Goal: Information Seeking & Learning: Learn about a topic

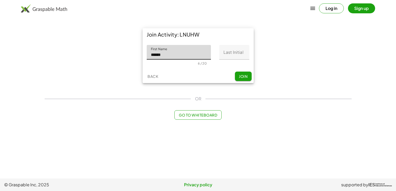
type input "*****"
click at [233, 45] on input "Last Initial" at bounding box center [234, 52] width 30 height 15
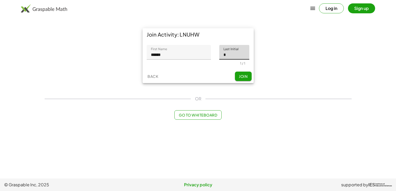
type input "*"
click at [241, 72] on button "Join" at bounding box center [243, 75] width 17 height 9
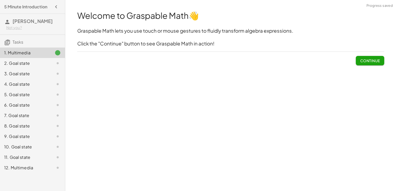
click at [366, 62] on span "Continue" at bounding box center [370, 60] width 20 height 5
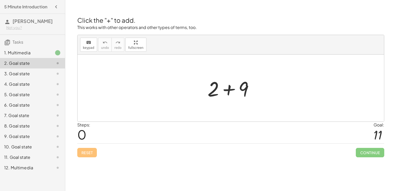
click at [217, 103] on div at bounding box center [230, 88] width 306 height 67
click at [226, 92] on div at bounding box center [233, 88] width 56 height 27
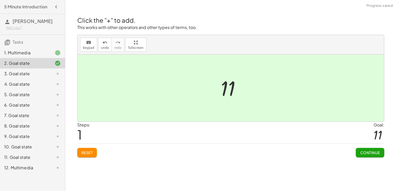
click at [356, 149] on button "Continue" at bounding box center [369, 152] width 28 height 9
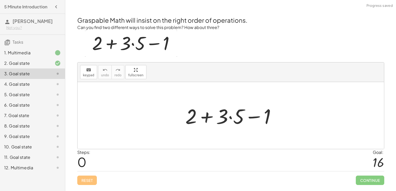
click at [206, 114] on div at bounding box center [233, 115] width 100 height 27
click at [255, 116] on div at bounding box center [233, 115] width 100 height 27
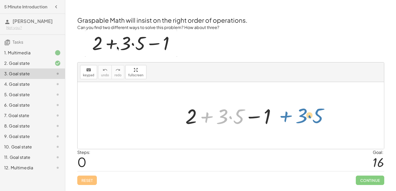
drag, startPoint x: 206, startPoint y: 116, endPoint x: 285, endPoint y: 115, distance: 79.3
click at [285, 115] on div "+ · 3 · 5 + 2 + · 3 · 5 − 1" at bounding box center [230, 115] width 306 height 67
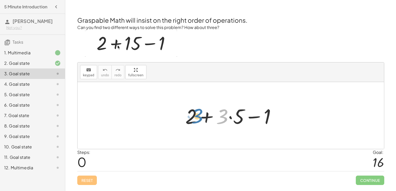
drag, startPoint x: 226, startPoint y: 117, endPoint x: 199, endPoint y: 117, distance: 27.1
click at [199, 117] on div at bounding box center [233, 115] width 100 height 27
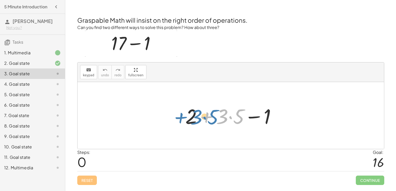
drag, startPoint x: 208, startPoint y: 118, endPoint x: 182, endPoint y: 118, distance: 25.8
click at [182, 118] on div "+ · 3 · 5 + 2 + · 3 · 5 − 1" at bounding box center [230, 115] width 107 height 29
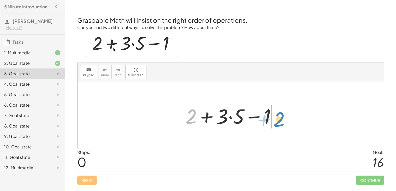
drag, startPoint x: 194, startPoint y: 116, endPoint x: 281, endPoint y: 119, distance: 86.6
click at [281, 119] on div at bounding box center [233, 115] width 100 height 27
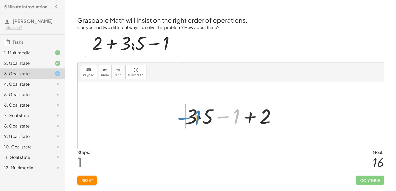
drag, startPoint x: 238, startPoint y: 117, endPoint x: 198, endPoint y: 118, distance: 39.4
click at [198, 118] on div at bounding box center [233, 115] width 100 height 27
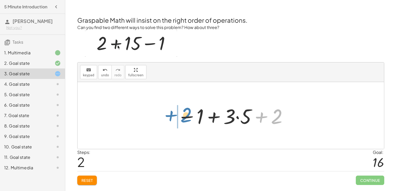
drag, startPoint x: 278, startPoint y: 117, endPoint x: 186, endPoint y: 116, distance: 91.8
click at [186, 116] on div at bounding box center [232, 115] width 116 height 27
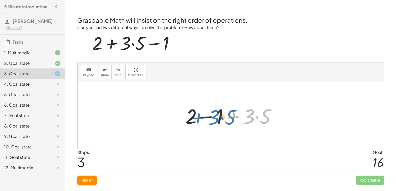
drag, startPoint x: 233, startPoint y: 120, endPoint x: 198, endPoint y: 121, distance: 34.7
click at [198, 121] on div at bounding box center [233, 115] width 100 height 27
drag, startPoint x: 208, startPoint y: 118, endPoint x: 236, endPoint y: 117, distance: 28.4
click at [236, 117] on div at bounding box center [233, 115] width 100 height 27
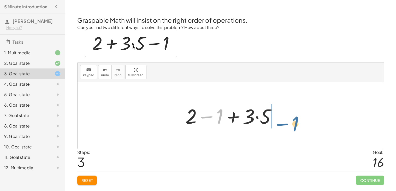
drag, startPoint x: 219, startPoint y: 114, endPoint x: 293, endPoint y: 120, distance: 74.8
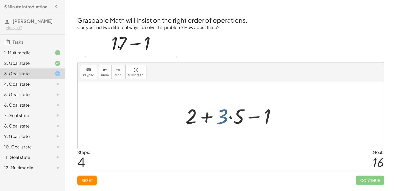
click at [221, 121] on div at bounding box center [233, 115] width 100 height 27
drag, startPoint x: 223, startPoint y: 118, endPoint x: 206, endPoint y: 119, distance: 17.5
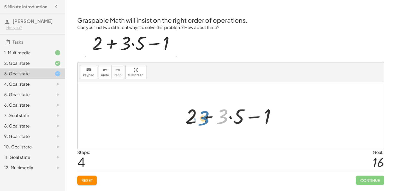
click at [206, 119] on div at bounding box center [233, 115] width 100 height 27
drag, startPoint x: 223, startPoint y: 119, endPoint x: 240, endPoint y: 120, distance: 17.0
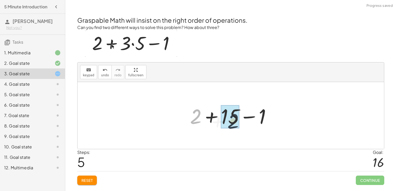
drag, startPoint x: 198, startPoint y: 120, endPoint x: 237, endPoint y: 124, distance: 39.1
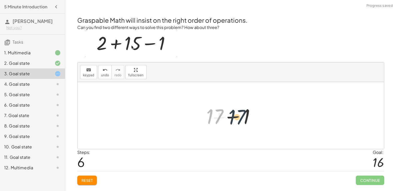
drag, startPoint x: 212, startPoint y: 119, endPoint x: 235, endPoint y: 120, distance: 23.5
click at [235, 120] on div at bounding box center [233, 115] width 58 height 27
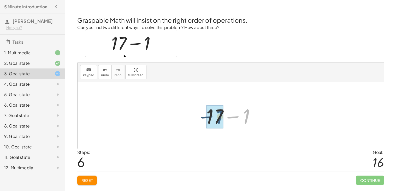
drag, startPoint x: 245, startPoint y: 122, endPoint x: 217, endPoint y: 122, distance: 28.4
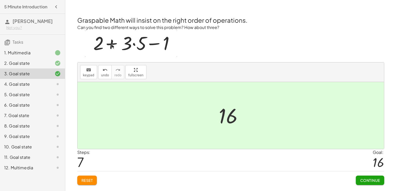
click at [372, 178] on span "Continue" at bounding box center [370, 180] width 20 height 5
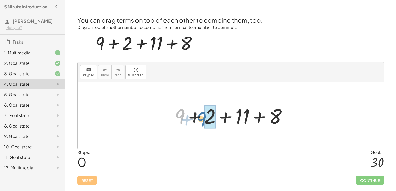
drag, startPoint x: 182, startPoint y: 116, endPoint x: 210, endPoint y: 118, distance: 28.5
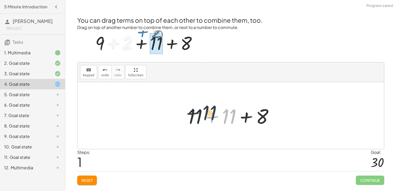
drag, startPoint x: 211, startPoint y: 119, endPoint x: 192, endPoint y: 115, distance: 19.3
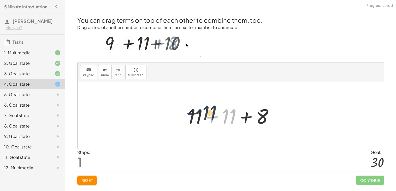
click at [192, 115] on div at bounding box center [232, 115] width 95 height 27
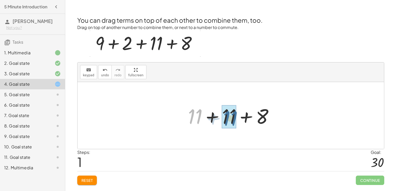
drag, startPoint x: 196, startPoint y: 115, endPoint x: 231, endPoint y: 117, distance: 35.5
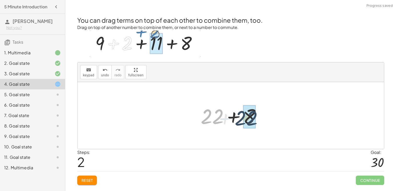
drag, startPoint x: 212, startPoint y: 114, endPoint x: 252, endPoint y: 116, distance: 40.5
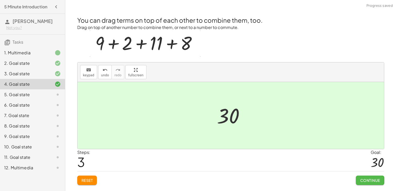
click at [375, 182] on span "Continue" at bounding box center [370, 180] width 20 height 5
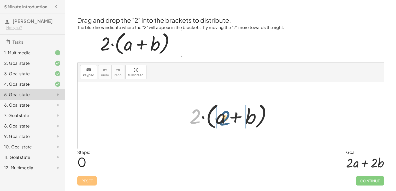
drag, startPoint x: 196, startPoint y: 113, endPoint x: 226, endPoint y: 114, distance: 30.3
click at [226, 114] on div at bounding box center [233, 115] width 92 height 30
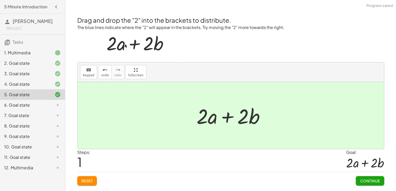
click at [377, 179] on span "Continue" at bounding box center [370, 180] width 20 height 5
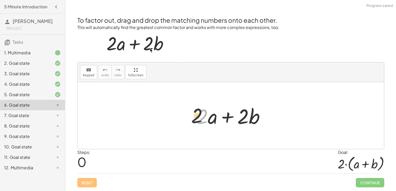
drag, startPoint x: 203, startPoint y: 117, endPoint x: 158, endPoint y: 108, distance: 46.1
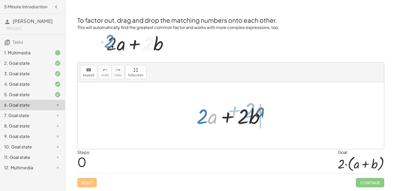
drag, startPoint x: 211, startPoint y: 122, endPoint x: 259, endPoint y: 117, distance: 48.3
click at [259, 117] on div at bounding box center [232, 115] width 77 height 27
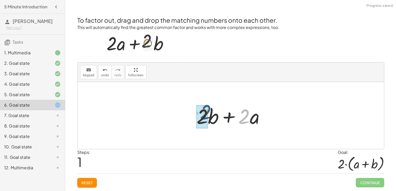
drag, startPoint x: 250, startPoint y: 118, endPoint x: 210, endPoint y: 114, distance: 39.6
click at [210, 114] on div at bounding box center [232, 115] width 77 height 27
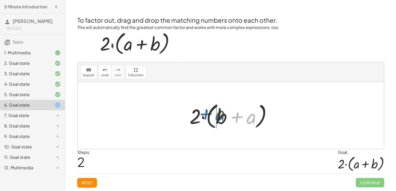
drag, startPoint x: 248, startPoint y: 117, endPoint x: 214, endPoint y: 114, distance: 33.8
click at [214, 114] on div at bounding box center [233, 115] width 92 height 30
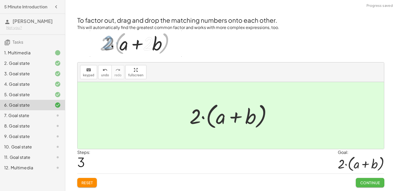
click at [361, 180] on span "Continue" at bounding box center [370, 182] width 20 height 5
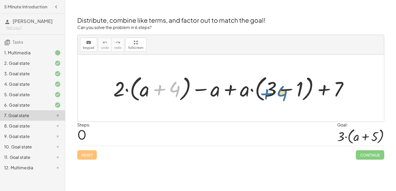
drag, startPoint x: 153, startPoint y: 87, endPoint x: 262, endPoint y: 91, distance: 109.6
click at [262, 91] on div at bounding box center [233, 88] width 244 height 30
drag, startPoint x: 202, startPoint y: 89, endPoint x: 239, endPoint y: 91, distance: 37.6
click at [239, 91] on div at bounding box center [233, 88] width 244 height 30
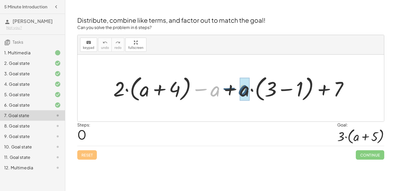
drag, startPoint x: 214, startPoint y: 90, endPoint x: 243, endPoint y: 89, distance: 28.7
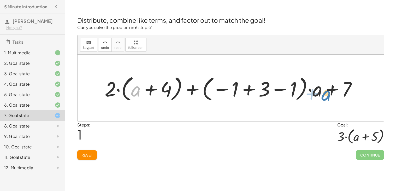
drag, startPoint x: 136, startPoint y: 92, endPoint x: 325, endPoint y: 93, distance: 189.4
click at [325, 93] on div at bounding box center [232, 88] width 261 height 30
drag, startPoint x: 167, startPoint y: 89, endPoint x: 278, endPoint y: 85, distance: 110.7
click at [278, 85] on div at bounding box center [232, 88] width 261 height 30
drag, startPoint x: 226, startPoint y: 89, endPoint x: 285, endPoint y: 91, distance: 59.5
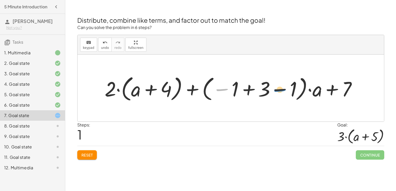
click at [285, 91] on div at bounding box center [232, 88] width 261 height 30
drag, startPoint x: 261, startPoint y: 87, endPoint x: 221, endPoint y: 87, distance: 39.9
click at [221, 87] on div at bounding box center [232, 88] width 261 height 30
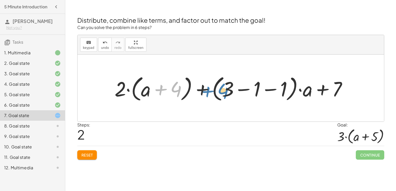
drag, startPoint x: 155, startPoint y: 86, endPoint x: 202, endPoint y: 87, distance: 46.7
click at [202, 87] on div at bounding box center [232, 88] width 241 height 30
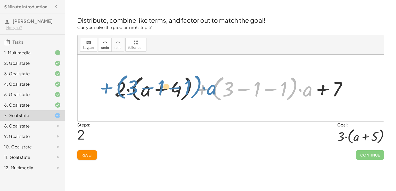
drag, startPoint x: 204, startPoint y: 90, endPoint x: 107, endPoint y: 87, distance: 97.0
click at [107, 87] on div "+ · 2 · ( + a + 4 ) − a + · a · ( + 3 − 1 ) + 7 + · 2 · ( + a + 4 ) + · ( − 1 +…" at bounding box center [231, 88] width 248 height 33
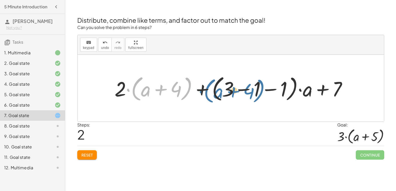
drag, startPoint x: 136, startPoint y: 87, endPoint x: 221, endPoint y: 88, distance: 84.5
click at [221, 88] on div at bounding box center [232, 88] width 241 height 30
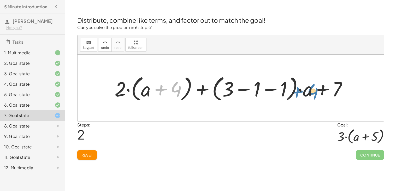
drag, startPoint x: 154, startPoint y: 79, endPoint x: 309, endPoint y: 81, distance: 154.9
click at [309, 81] on div at bounding box center [232, 88] width 241 height 30
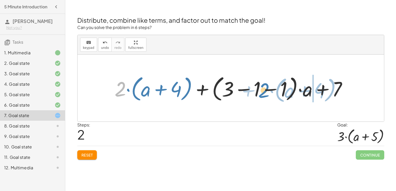
drag, startPoint x: 123, startPoint y: 91, endPoint x: 267, endPoint y: 92, distance: 143.5
click at [267, 92] on div at bounding box center [232, 88] width 241 height 30
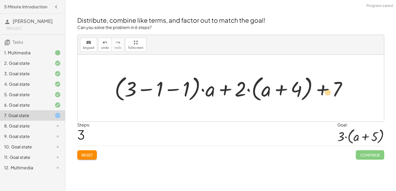
drag, startPoint x: 244, startPoint y: 91, endPoint x: 331, endPoint y: 94, distance: 87.2
click at [331, 94] on div at bounding box center [232, 88] width 241 height 30
drag, startPoint x: 170, startPoint y: 88, endPoint x: 248, endPoint y: 89, distance: 78.0
click at [248, 89] on div at bounding box center [232, 88] width 241 height 30
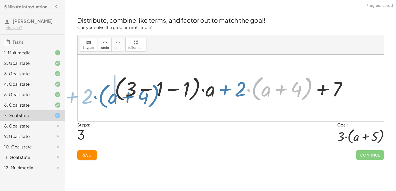
drag, startPoint x: 260, startPoint y: 97, endPoint x: 110, endPoint y: 103, distance: 149.3
click at [109, 103] on div "+ · 2 · ( + a + 4 ) − a + · a · ( + 3 − 1 ) + 7 + · 2 · ( + a + 4 ) + · ( − 1 +…" at bounding box center [231, 88] width 248 height 33
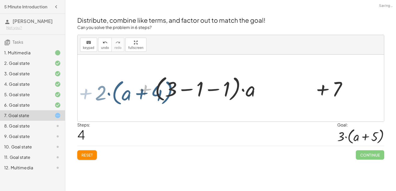
click at [135, 99] on div at bounding box center [232, 88] width 241 height 30
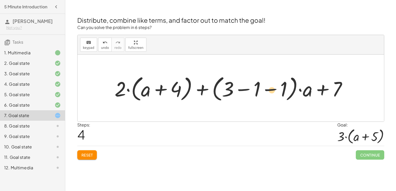
drag, startPoint x: 120, startPoint y: 91, endPoint x: 241, endPoint y: 89, distance: 121.0
click at [241, 89] on div at bounding box center [232, 88] width 241 height 30
drag, startPoint x: 117, startPoint y: 89, endPoint x: 170, endPoint y: 84, distance: 52.9
click at [170, 84] on div at bounding box center [232, 88] width 241 height 30
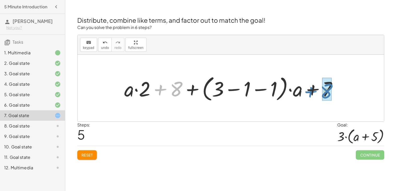
drag, startPoint x: 175, startPoint y: 88, endPoint x: 325, endPoint y: 88, distance: 150.5
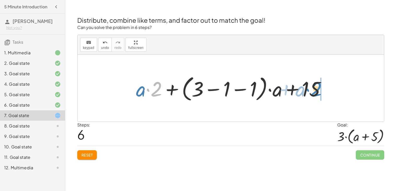
drag, startPoint x: 148, startPoint y: 91, endPoint x: 307, endPoint y: 91, distance: 159.1
click at [307, 91] on div at bounding box center [232, 88] width 198 height 30
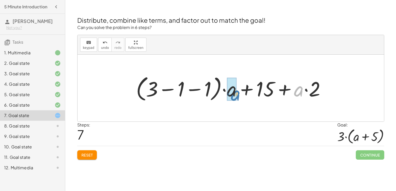
drag, startPoint x: 303, startPoint y: 90, endPoint x: 237, endPoint y: 91, distance: 65.7
click at [237, 91] on div at bounding box center [232, 88] width 198 height 30
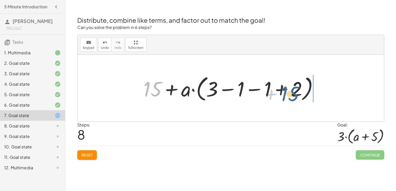
drag, startPoint x: 156, startPoint y: 92, endPoint x: 294, endPoint y: 99, distance: 138.4
click at [294, 99] on div at bounding box center [233, 88] width 184 height 30
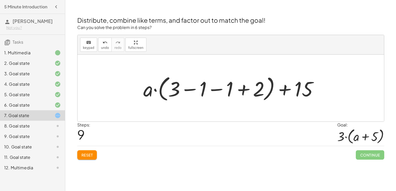
click at [226, 87] on div at bounding box center [233, 88] width 184 height 30
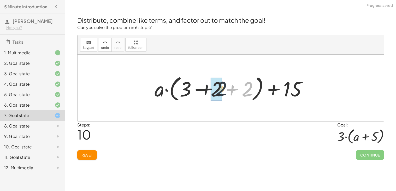
drag, startPoint x: 247, startPoint y: 91, endPoint x: 209, endPoint y: 90, distance: 38.6
click at [209, 90] on div at bounding box center [232, 88] width 161 height 30
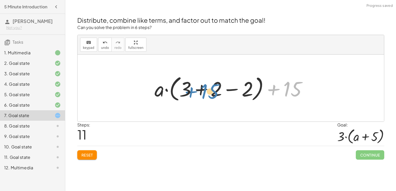
drag, startPoint x: 293, startPoint y: 87, endPoint x: 210, endPoint y: 89, distance: 83.0
click at [210, 89] on div at bounding box center [232, 88] width 161 height 30
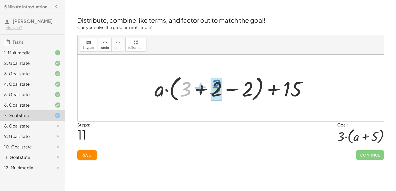
drag, startPoint x: 187, startPoint y: 89, endPoint x: 217, endPoint y: 87, distance: 30.1
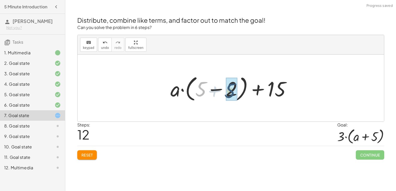
drag, startPoint x: 198, startPoint y: 89, endPoint x: 229, endPoint y: 91, distance: 31.1
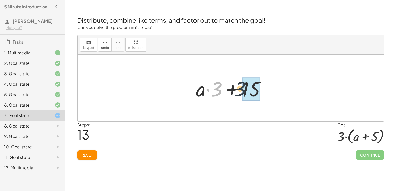
drag, startPoint x: 219, startPoint y: 91, endPoint x: 245, endPoint y: 91, distance: 26.6
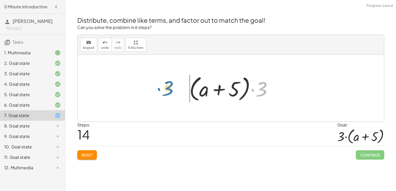
drag, startPoint x: 261, startPoint y: 92, endPoint x: 167, endPoint y: 91, distance: 93.9
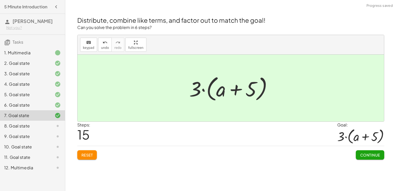
click at [379, 156] on span "Continue" at bounding box center [370, 154] width 20 height 5
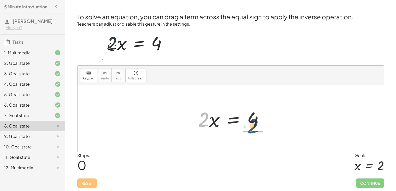
drag, startPoint x: 202, startPoint y: 123, endPoint x: 254, endPoint y: 127, distance: 52.0
click at [254, 127] on div at bounding box center [232, 118] width 75 height 27
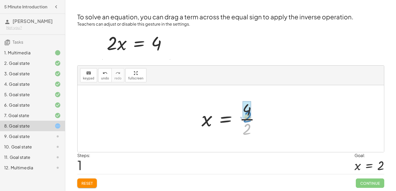
drag, startPoint x: 245, startPoint y: 125, endPoint x: 246, endPoint y: 113, distance: 12.5
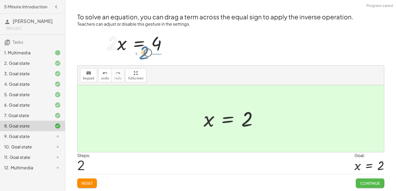
click at [362, 183] on span "Continue" at bounding box center [370, 182] width 20 height 5
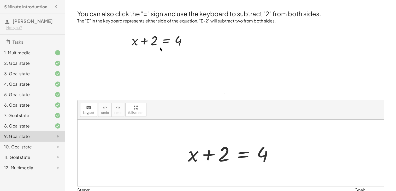
scroll to position [34, 0]
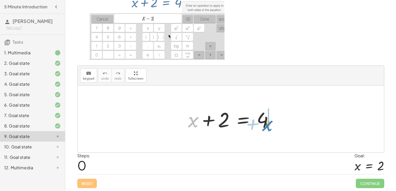
drag, startPoint x: 191, startPoint y: 119, endPoint x: 265, endPoint y: 122, distance: 74.4
click at [265, 122] on div at bounding box center [232, 118] width 95 height 27
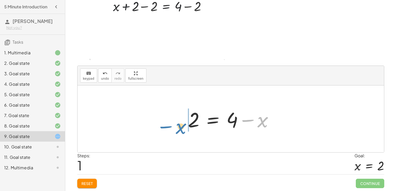
drag, startPoint x: 261, startPoint y: 118, endPoint x: 179, endPoint y: 125, distance: 81.4
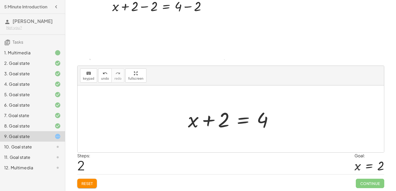
click at [192, 124] on div at bounding box center [232, 118] width 95 height 27
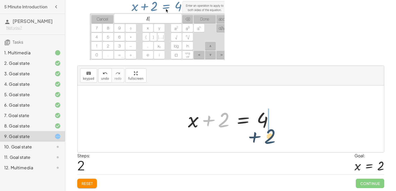
drag, startPoint x: 222, startPoint y: 124, endPoint x: 268, endPoint y: 139, distance: 49.1
click at [268, 139] on div "+ x + 2 = 4 2 = + 4 − x + 2 x 2 = 4 + +" at bounding box center [230, 118] width 306 height 67
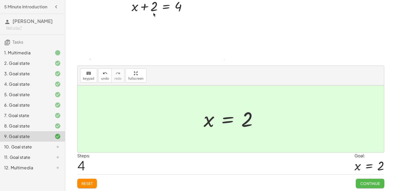
click at [357, 181] on button "Continue" at bounding box center [369, 182] width 28 height 9
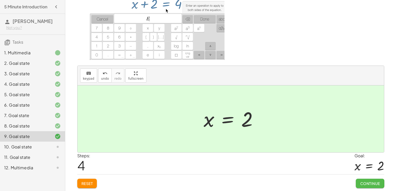
scroll to position [0, 0]
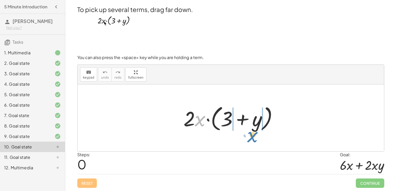
drag, startPoint x: 201, startPoint y: 120, endPoint x: 257, endPoint y: 132, distance: 57.3
click at [257, 132] on div at bounding box center [232, 118] width 103 height 30
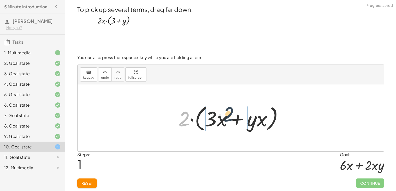
drag, startPoint x: 185, startPoint y: 119, endPoint x: 230, endPoint y: 114, distance: 45.1
click at [230, 114] on div at bounding box center [233, 118] width 114 height 30
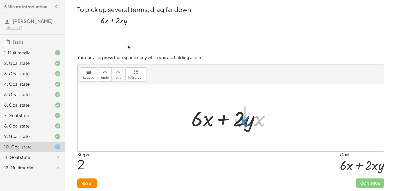
drag, startPoint x: 259, startPoint y: 123, endPoint x: 244, endPoint y: 123, distance: 15.7
click at [244, 123] on div at bounding box center [233, 117] width 88 height 27
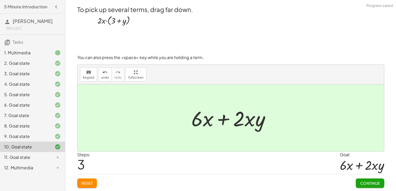
click at [372, 180] on button "Continue" at bounding box center [369, 182] width 28 height 9
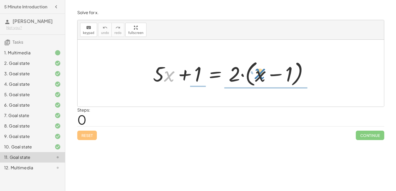
drag, startPoint x: 167, startPoint y: 77, endPoint x: 257, endPoint y: 75, distance: 89.5
click at [257, 75] on div at bounding box center [232, 73] width 165 height 30
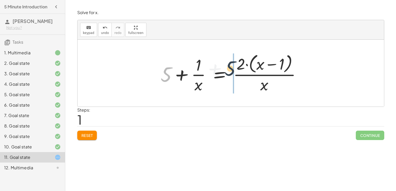
drag, startPoint x: 166, startPoint y: 77, endPoint x: 253, endPoint y: 69, distance: 87.2
click at [253, 69] on div at bounding box center [232, 73] width 149 height 43
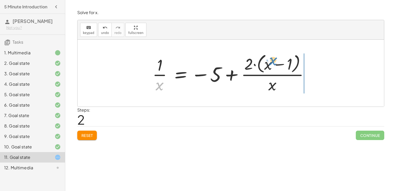
drag, startPoint x: 161, startPoint y: 81, endPoint x: 274, endPoint y: 57, distance: 115.7
click at [274, 57] on div at bounding box center [233, 73] width 166 height 43
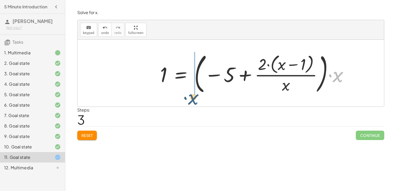
drag, startPoint x: 334, startPoint y: 77, endPoint x: 188, endPoint y: 100, distance: 147.8
click at [188, 100] on div "+ · 5 · x + 1 = · 2 · ( + x − 1 ) + 5 + · 1 · x = · 2 · ( + x − 1 ) · x · 1 · x…" at bounding box center [230, 73] width 306 height 67
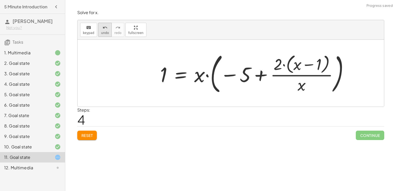
click at [106, 32] on span "undo" at bounding box center [105, 33] width 8 height 4
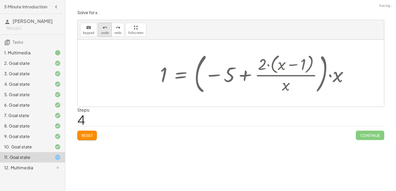
click at [106, 32] on span "undo" at bounding box center [105, 33] width 8 height 4
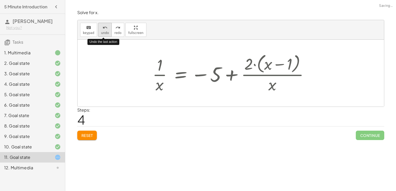
click at [106, 32] on span "undo" at bounding box center [105, 33] width 8 height 4
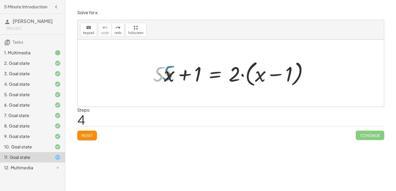
drag, startPoint x: 160, startPoint y: 76, endPoint x: 167, endPoint y: 75, distance: 6.8
click at [167, 75] on div at bounding box center [232, 73] width 165 height 30
drag, startPoint x: 166, startPoint y: 74, endPoint x: 168, endPoint y: 90, distance: 16.0
click at [168, 90] on div "· x + · 5 · x + 1 = · 2 · ( + x − 1 )" at bounding box center [230, 73] width 306 height 67
drag, startPoint x: 162, startPoint y: 75, endPoint x: 260, endPoint y: 77, distance: 97.0
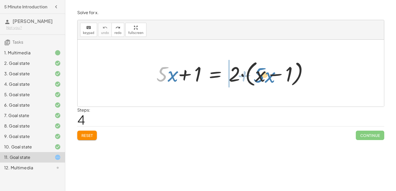
click at [260, 77] on div at bounding box center [230, 73] width 161 height 30
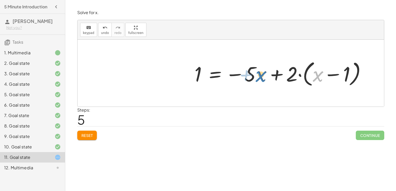
drag, startPoint x: 314, startPoint y: 79, endPoint x: 257, endPoint y: 79, distance: 56.9
click at [257, 79] on div at bounding box center [282, 73] width 180 height 30
drag, startPoint x: 294, startPoint y: 74, endPoint x: 200, endPoint y: 75, distance: 94.9
click at [200, 75] on div at bounding box center [282, 73] width 180 height 30
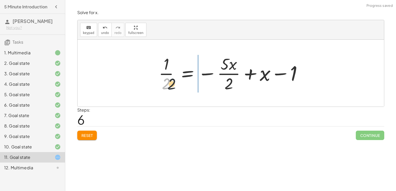
drag, startPoint x: 168, startPoint y: 82, endPoint x: 251, endPoint y: 92, distance: 84.3
click at [251, 92] on div at bounding box center [232, 73] width 153 height 40
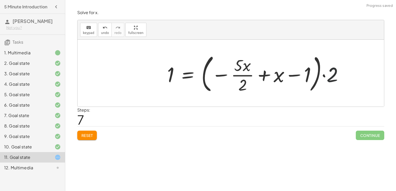
drag, startPoint x: 332, startPoint y: 74, endPoint x: 243, endPoint y: 70, distance: 89.0
click at [243, 70] on div at bounding box center [256, 72] width 185 height 43
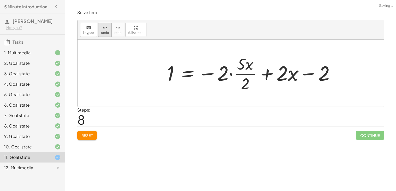
click at [101, 32] on span "undo" at bounding box center [105, 33] width 8 height 4
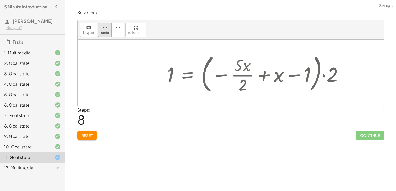
click at [101, 32] on span "undo" at bounding box center [105, 33] width 8 height 4
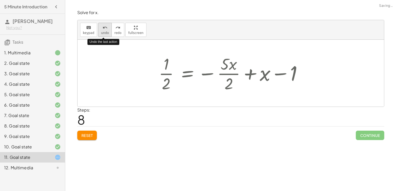
click at [101, 32] on span "undo" at bounding box center [105, 33] width 8 height 4
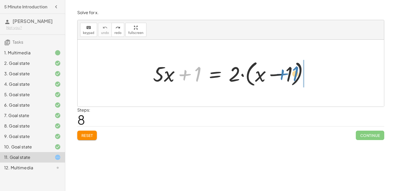
drag, startPoint x: 188, startPoint y: 74, endPoint x: 284, endPoint y: 73, distance: 96.2
click at [284, 73] on div at bounding box center [232, 73] width 165 height 30
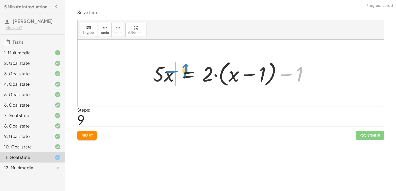
drag, startPoint x: 303, startPoint y: 76, endPoint x: 186, endPoint y: 74, distance: 116.9
click at [186, 74] on div at bounding box center [232, 73] width 165 height 30
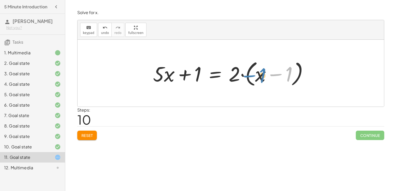
drag, startPoint x: 287, startPoint y: 75, endPoint x: 260, endPoint y: 77, distance: 26.9
click at [260, 77] on div at bounding box center [232, 73] width 165 height 30
drag, startPoint x: 260, startPoint y: 77, endPoint x: 288, endPoint y: 73, distance: 27.9
click at [288, 73] on div at bounding box center [232, 73] width 165 height 30
drag, startPoint x: 235, startPoint y: 75, endPoint x: 263, endPoint y: 74, distance: 28.4
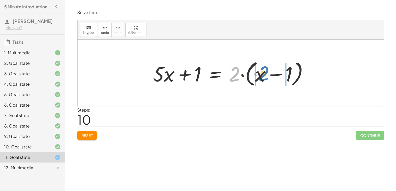
click at [263, 74] on div at bounding box center [232, 73] width 165 height 30
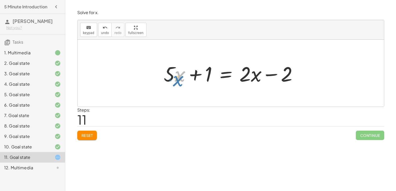
drag, startPoint x: 177, startPoint y: 75, endPoint x: 175, endPoint y: 79, distance: 4.4
click at [175, 79] on div at bounding box center [232, 73] width 143 height 27
drag, startPoint x: 172, startPoint y: 72, endPoint x: 245, endPoint y: 75, distance: 72.8
click at [245, 75] on div at bounding box center [231, 73] width 140 height 27
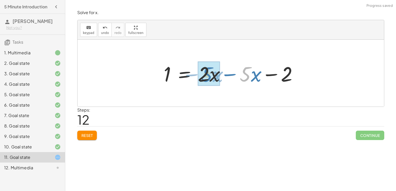
drag, startPoint x: 250, startPoint y: 77, endPoint x: 211, endPoint y: 78, distance: 39.4
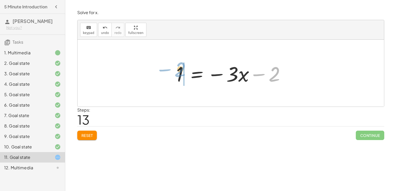
drag, startPoint x: 273, startPoint y: 77, endPoint x: 179, endPoint y: 74, distance: 94.5
click at [179, 74] on div at bounding box center [232, 73] width 118 height 27
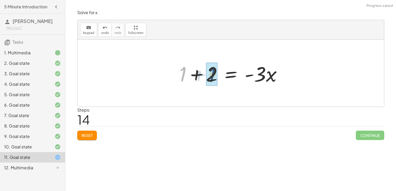
drag, startPoint x: 184, startPoint y: 74, endPoint x: 214, endPoint y: 75, distance: 29.7
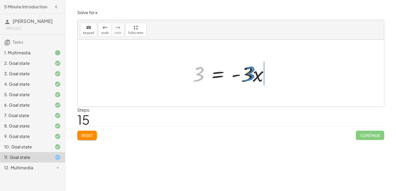
drag, startPoint x: 201, startPoint y: 75, endPoint x: 252, endPoint y: 75, distance: 50.9
click at [252, 75] on div at bounding box center [233, 73] width 86 height 27
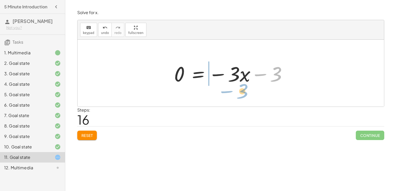
drag, startPoint x: 279, startPoint y: 77, endPoint x: 245, endPoint y: 95, distance: 38.3
click at [245, 95] on div "+ · 5 · x + 1 = · 2 · ( + x − 1 ) · 5 · x = + · 2 · ( + x − 1 ) − 1 + · 5 · x +…" at bounding box center [230, 73] width 306 height 67
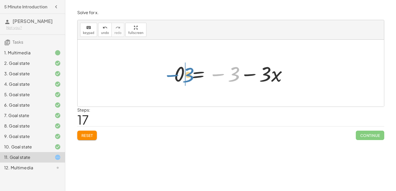
drag, startPoint x: 225, startPoint y: 75, endPoint x: 159, endPoint y: 75, distance: 66.0
click at [159, 75] on div "+ · 5 · x + 1 = · 2 · ( + x − 1 ) · 5 · x = + · 2 · ( + x − 1 ) − 1 + · 5 · x +…" at bounding box center [230, 73] width 306 height 67
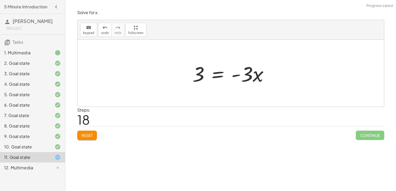
click at [246, 77] on div at bounding box center [233, 73] width 86 height 27
click at [257, 78] on div at bounding box center [233, 73] width 86 height 27
drag, startPoint x: 198, startPoint y: 79, endPoint x: 252, endPoint y: 94, distance: 55.7
click at [252, 94] on div "+ · 5 · x + 1 = · 2 · ( + x − 1 ) · 5 · x = + · 2 · ( + x − 1 ) − 1 + · 5 · x +…" at bounding box center [230, 73] width 306 height 67
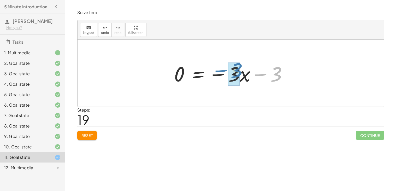
drag, startPoint x: 277, startPoint y: 77, endPoint x: 237, endPoint y: 73, distance: 39.8
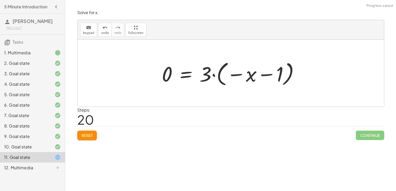
click at [242, 74] on div at bounding box center [232, 73] width 146 height 29
click at [107, 33] on button "undo undo" at bounding box center [105, 30] width 14 height 14
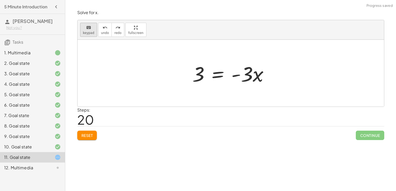
click at [93, 32] on span "keypad" at bounding box center [88, 33] width 11 height 4
click at [198, 83] on div at bounding box center [198, 74] width 12 height 23
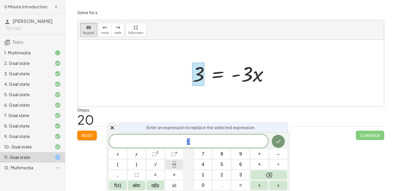
click at [177, 163] on icon "Fraction" at bounding box center [174, 164] width 7 height 7
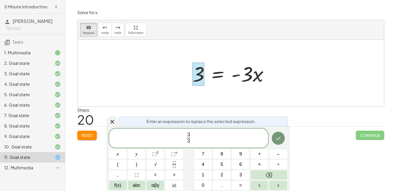
click at [247, 83] on div at bounding box center [233, 73] width 86 height 27
click at [279, 138] on icon "Done" at bounding box center [278, 138] width 6 height 6
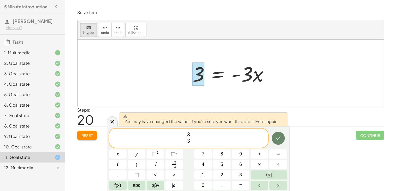
click at [278, 138] on icon "Done" at bounding box center [278, 137] width 5 height 3
click at [278, 138] on div "Reset Continue" at bounding box center [230, 133] width 307 height 14
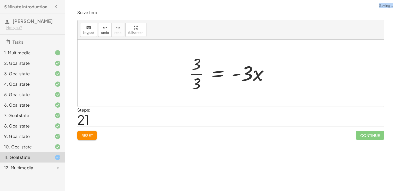
click at [278, 138] on div "Reset Continue" at bounding box center [230, 133] width 307 height 14
click at [259, 70] on div at bounding box center [232, 73] width 89 height 40
click at [257, 76] on div at bounding box center [232, 73] width 89 height 40
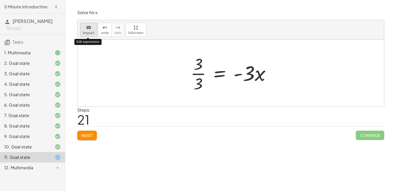
click at [86, 29] on icon "keyboard" at bounding box center [88, 28] width 5 height 6
click at [246, 70] on div at bounding box center [243, 73] width 21 height 23
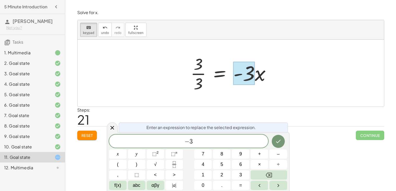
click at [248, 79] on div at bounding box center [243, 73] width 21 height 23
click at [172, 164] on icon "Fraction" at bounding box center [174, 164] width 7 height 7
click at [170, 167] on button "Fraction" at bounding box center [173, 164] width 17 height 9
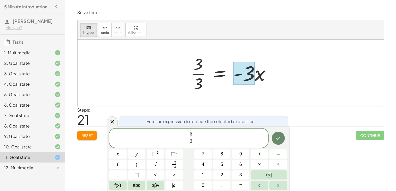
click at [277, 144] on button "Done" at bounding box center [278, 137] width 13 height 13
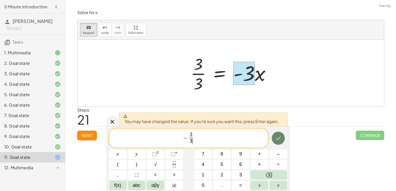
click at [278, 144] on button "Done" at bounding box center [278, 137] width 13 height 13
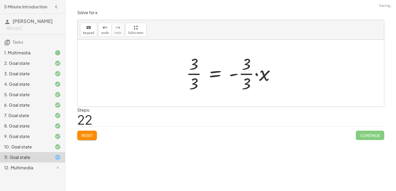
click at [269, 77] on div at bounding box center [232, 73] width 98 height 40
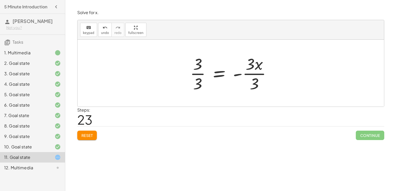
click at [201, 74] on div at bounding box center [232, 73] width 91 height 40
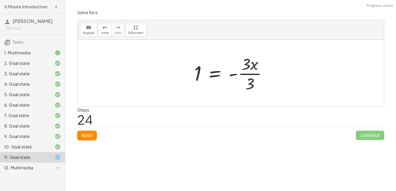
click at [249, 73] on div at bounding box center [232, 73] width 82 height 40
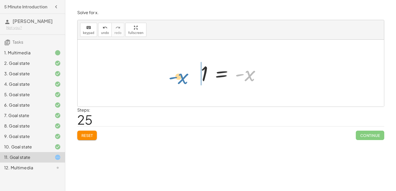
drag, startPoint x: 253, startPoint y: 75, endPoint x: 186, endPoint y: 78, distance: 66.6
click at [186, 78] on div "+ · 5 · x + 1 = · 2 · ( + x − 1 ) · 5 · x = + · 2 · ( + x − 1 ) − 1 + · 5 · x +…" at bounding box center [230, 73] width 306 height 67
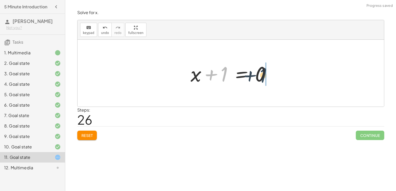
drag, startPoint x: 225, startPoint y: 73, endPoint x: 274, endPoint y: 74, distance: 49.0
click at [274, 74] on div at bounding box center [232, 73] width 89 height 27
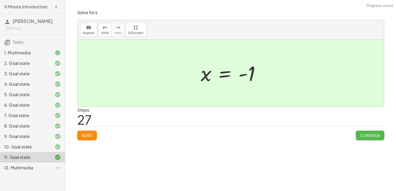
click at [375, 138] on button "Continue" at bounding box center [369, 134] width 28 height 9
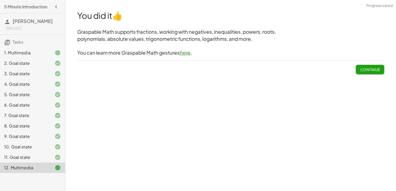
click at [367, 73] on button "Continue" at bounding box center [369, 69] width 28 height 9
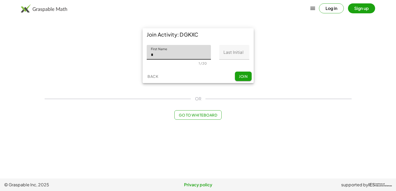
click at [191, 55] on input "*" at bounding box center [179, 52] width 64 height 15
type input "*****"
click at [235, 47] on input "Last Initial" at bounding box center [234, 52] width 30 height 15
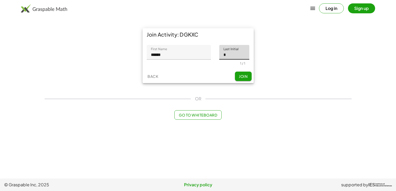
type input "*"
click at [241, 79] on button "Join" at bounding box center [243, 75] width 17 height 9
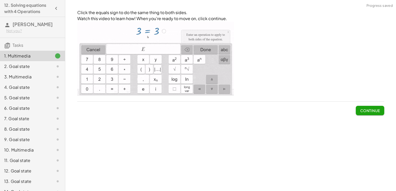
click at [359, 112] on button "Continue" at bounding box center [369, 110] width 28 height 9
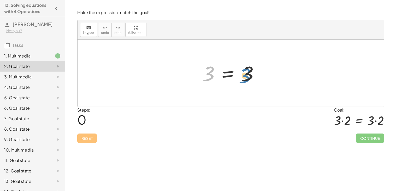
drag, startPoint x: 211, startPoint y: 75, endPoint x: 248, endPoint y: 77, distance: 37.6
click at [248, 77] on div at bounding box center [232, 73] width 65 height 26
drag, startPoint x: 252, startPoint y: 76, endPoint x: 214, endPoint y: 77, distance: 38.3
click at [221, 72] on div at bounding box center [232, 73] width 65 height 26
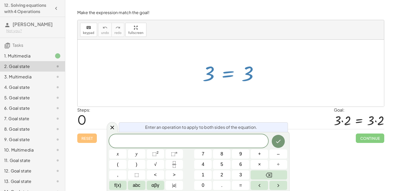
click at [259, 129] on div "Enter an operation to apply to both sides of the equation." at bounding box center [203, 127] width 169 height 10
click at [113, 129] on icon at bounding box center [112, 127] width 6 height 6
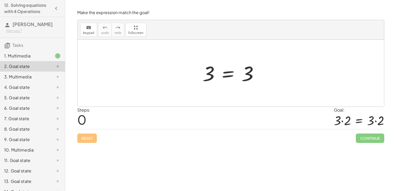
click at [208, 71] on div at bounding box center [232, 73] width 65 height 26
click at [91, 28] on div "keyboard" at bounding box center [88, 27] width 11 height 6
click at [204, 74] on div at bounding box center [208, 73] width 12 height 23
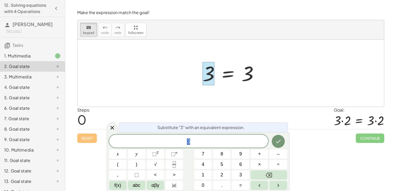
click at [213, 137] on div "3" at bounding box center [188, 140] width 159 height 13
click at [264, 163] on button "×" at bounding box center [258, 164] width 17 height 9
click at [227, 174] on button "2" at bounding box center [221, 174] width 17 height 9
click at [275, 142] on icon "Done" at bounding box center [278, 141] width 6 height 6
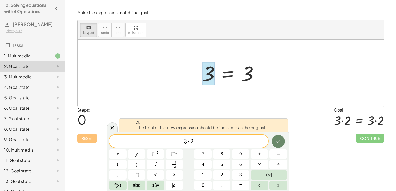
click at [277, 135] on button "Done" at bounding box center [278, 141] width 13 height 13
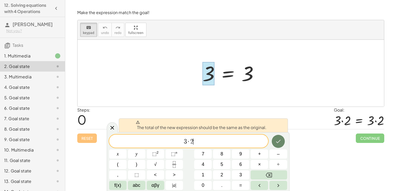
click at [277, 135] on button "Done" at bounding box center [278, 141] width 13 height 13
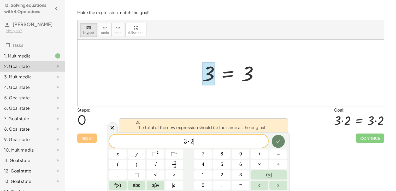
click at [277, 135] on button "Done" at bounding box center [278, 141] width 13 height 13
click at [278, 171] on button "Backspace" at bounding box center [268, 174] width 36 height 9
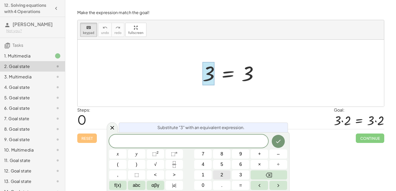
click at [227, 173] on button "2" at bounding box center [221, 174] width 17 height 9
click at [277, 147] on button "Done" at bounding box center [278, 141] width 13 height 13
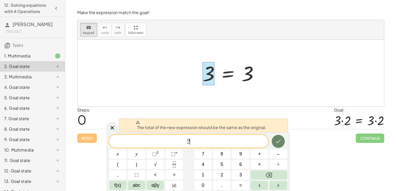
click at [274, 145] on button "Done" at bounding box center [278, 141] width 13 height 13
click at [107, 126] on div at bounding box center [112, 127] width 11 height 10
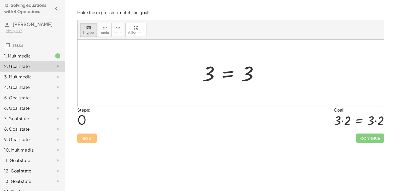
drag, startPoint x: 227, startPoint y: 77, endPoint x: 236, endPoint y: 100, distance: 24.9
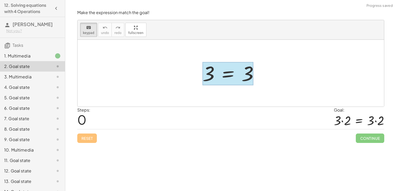
click at [225, 71] on div at bounding box center [227, 73] width 51 height 23
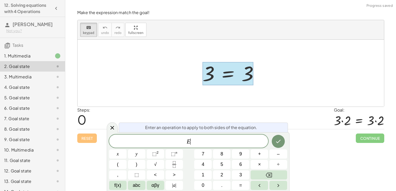
drag, startPoint x: 225, startPoint y: 71, endPoint x: 248, endPoint y: 76, distance: 23.4
click at [248, 76] on div at bounding box center [227, 73] width 51 height 23
click at [224, 184] on button "." at bounding box center [221, 184] width 17 height 9
click at [278, 178] on button "Backspace" at bounding box center [268, 174] width 36 height 9
click at [259, 162] on span "×" at bounding box center [259, 164] width 3 height 7
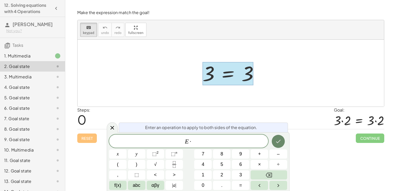
click at [278, 144] on icon "Done" at bounding box center [278, 141] width 6 height 6
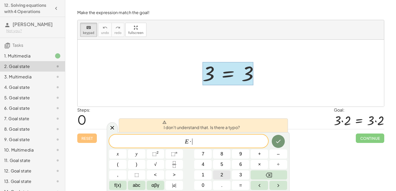
click at [216, 175] on button "2" at bounding box center [221, 174] width 17 height 9
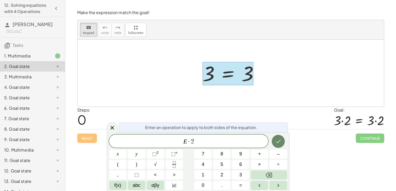
click at [278, 144] on icon "Done" at bounding box center [278, 141] width 6 height 6
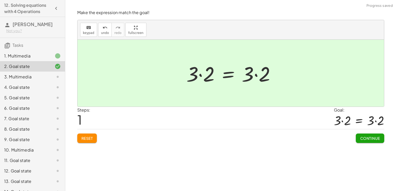
click at [374, 137] on span "Continue" at bounding box center [370, 138] width 20 height 5
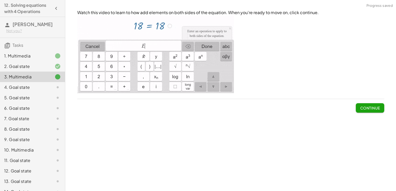
click at [367, 108] on span "Continue" at bounding box center [370, 107] width 20 height 5
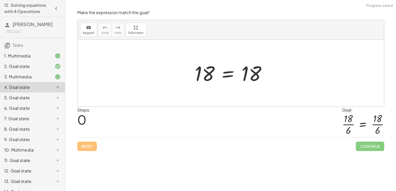
click at [258, 74] on div at bounding box center [232, 73] width 81 height 26
click at [222, 77] on div at bounding box center [232, 73] width 81 height 26
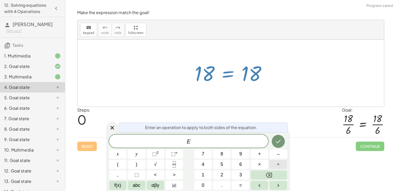
click at [269, 163] on button "÷" at bounding box center [277, 164] width 17 height 9
click at [274, 146] on button "Done" at bounding box center [278, 141] width 13 height 13
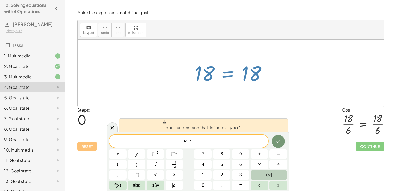
click at [279, 174] on button "Backspace" at bounding box center [268, 174] width 36 height 9
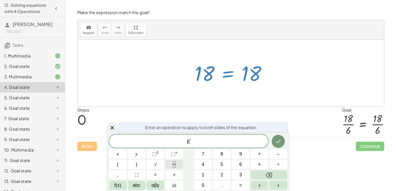
click at [180, 165] on button "Fraction" at bounding box center [173, 164] width 17 height 9
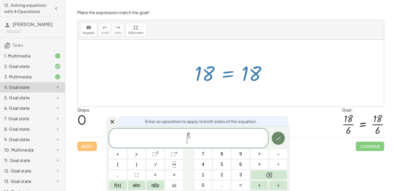
click at [280, 141] on icon "Done" at bounding box center [278, 138] width 6 height 6
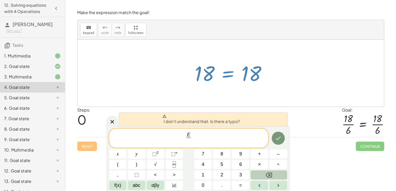
click at [281, 176] on button "Backspace" at bounding box center [268, 174] width 36 height 9
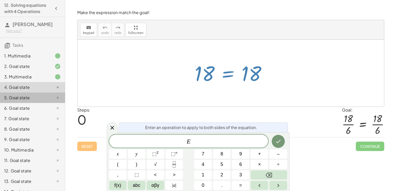
click at [52, 93] on div "5. Goal state" at bounding box center [32, 97] width 65 height 10
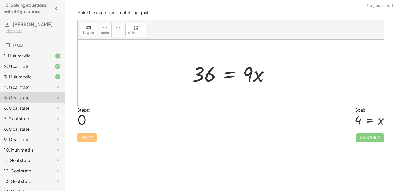
click at [52, 87] on div at bounding box center [53, 87] width 15 height 6
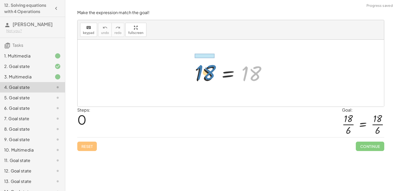
drag, startPoint x: 251, startPoint y: 73, endPoint x: 203, endPoint y: 72, distance: 47.5
drag, startPoint x: 257, startPoint y: 68, endPoint x: 207, endPoint y: 51, distance: 53.7
click at [233, 73] on div at bounding box center [232, 73] width 81 height 26
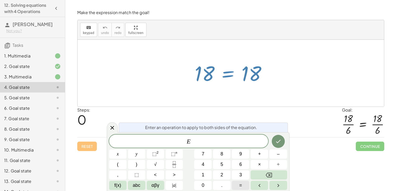
click at [241, 184] on span "=" at bounding box center [240, 185] width 3 height 7
click at [282, 139] on button "Done" at bounding box center [278, 141] width 13 height 13
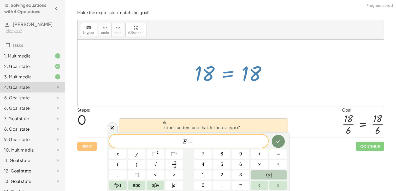
click at [281, 176] on button "Backspace" at bounding box center [268, 174] width 36 height 9
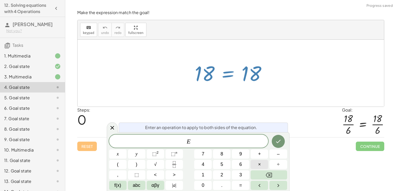
click at [264, 166] on button "×" at bounding box center [258, 164] width 17 height 9
click at [282, 142] on button "Done" at bounding box center [278, 141] width 13 height 13
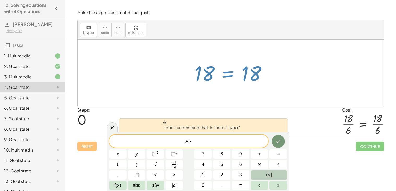
click at [272, 172] on button "Backspace" at bounding box center [268, 174] width 36 height 9
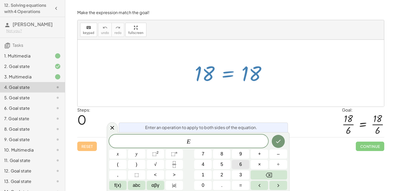
click at [237, 166] on button "6" at bounding box center [240, 164] width 17 height 9
click at [277, 143] on icon "Done" at bounding box center [278, 141] width 5 height 3
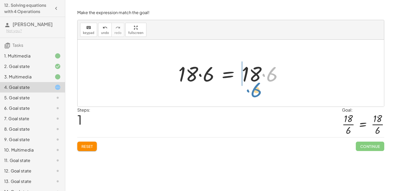
drag, startPoint x: 273, startPoint y: 75, endPoint x: 257, endPoint y: 90, distance: 22.3
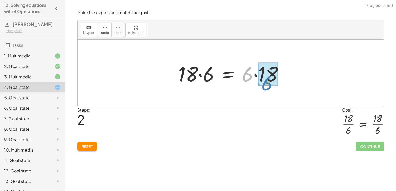
drag, startPoint x: 250, startPoint y: 77, endPoint x: 272, endPoint y: 86, distance: 23.5
click at [272, 86] on div at bounding box center [233, 73] width 114 height 27
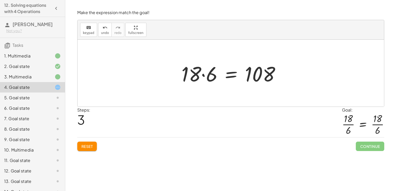
click at [87, 144] on span "Reset" at bounding box center [86, 146] width 11 height 5
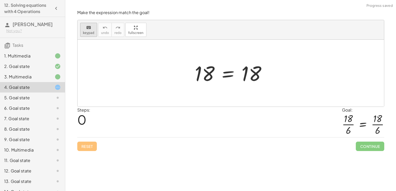
click at [93, 26] on div "keyboard" at bounding box center [88, 27] width 11 height 6
click at [93, 30] on button "keyboard keypad" at bounding box center [88, 30] width 17 height 14
click at [222, 75] on div at bounding box center [232, 73] width 81 height 26
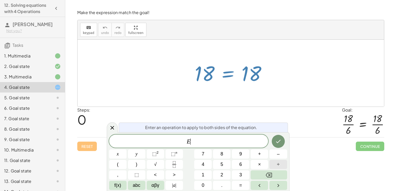
click at [273, 163] on button "÷" at bounding box center [277, 164] width 17 height 9
click at [238, 166] on button "6" at bounding box center [240, 164] width 17 height 9
click at [282, 139] on button "Done" at bounding box center [278, 141] width 13 height 13
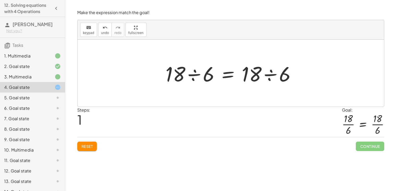
click at [94, 147] on button "Reset" at bounding box center [87, 145] width 20 height 9
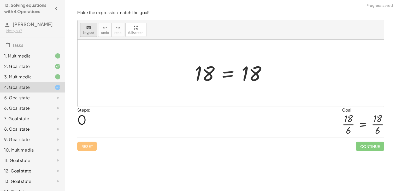
click at [89, 26] on icon "keyboard" at bounding box center [88, 28] width 5 height 6
click at [83, 30] on div "keyboard" at bounding box center [88, 27] width 11 height 6
click at [229, 76] on div at bounding box center [232, 73] width 81 height 26
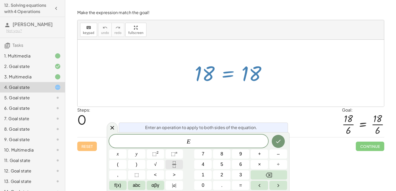
click at [174, 161] on icon "Fraction" at bounding box center [174, 164] width 7 height 7
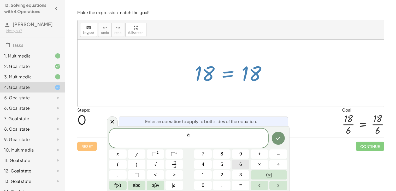
click at [235, 164] on button "6" at bounding box center [240, 164] width 17 height 9
click at [284, 141] on button "Done" at bounding box center [278, 137] width 13 height 13
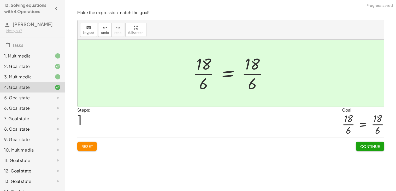
click at [374, 143] on button "Continue" at bounding box center [369, 145] width 28 height 9
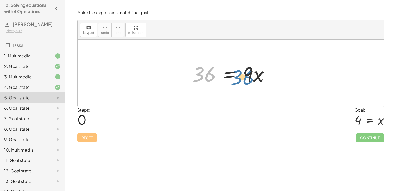
drag, startPoint x: 212, startPoint y: 73, endPoint x: 254, endPoint y: 75, distance: 41.6
click at [254, 75] on div at bounding box center [233, 73] width 86 height 27
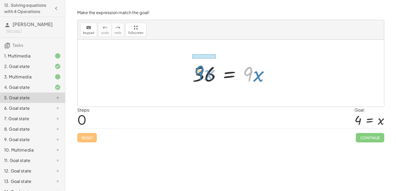
drag, startPoint x: 251, startPoint y: 77, endPoint x: 201, endPoint y: 76, distance: 49.8
click at [201, 76] on div at bounding box center [233, 73] width 86 height 27
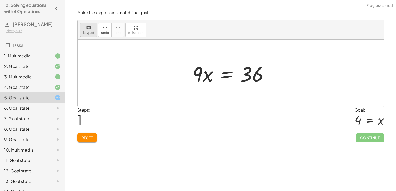
click at [83, 32] on span "keypad" at bounding box center [88, 33] width 11 height 4
click at [250, 74] on div at bounding box center [251, 74] width 23 height 23
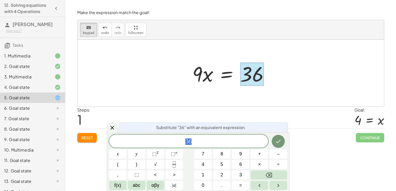
click at [227, 135] on div "** 3 6" at bounding box center [188, 140] width 159 height 13
click at [277, 163] on span "÷" at bounding box center [278, 164] width 3 height 7
click at [235, 158] on button "9" at bounding box center [240, 153] width 17 height 9
click at [274, 138] on button "Done" at bounding box center [278, 141] width 13 height 13
click at [278, 144] on icon "Done" at bounding box center [278, 141] width 6 height 6
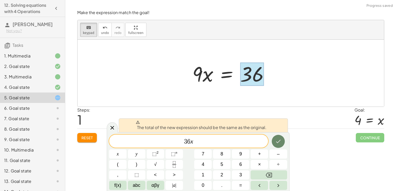
click at [278, 144] on icon "Done" at bounding box center [278, 141] width 6 height 6
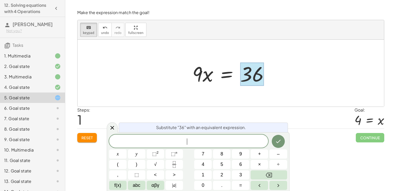
click at [212, 80] on div at bounding box center [233, 73] width 86 height 27
click at [208, 78] on div at bounding box center [233, 73] width 86 height 27
click at [112, 128] on icon at bounding box center [112, 127] width 4 height 4
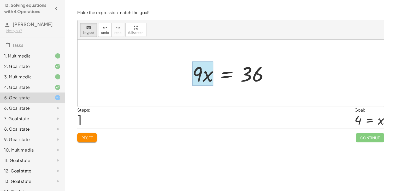
click at [210, 72] on div at bounding box center [202, 74] width 21 height 24
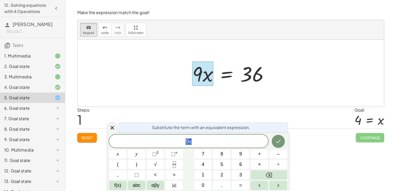
click at [217, 141] on span "9 x" at bounding box center [188, 141] width 159 height 7
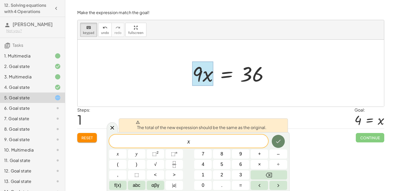
click at [280, 143] on icon "Done" at bounding box center [278, 141] width 6 height 6
click at [111, 130] on icon at bounding box center [112, 127] width 6 height 6
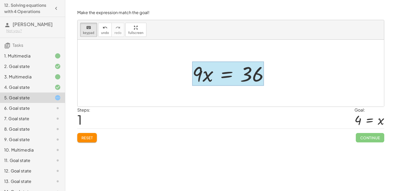
drag, startPoint x: 232, startPoint y: 78, endPoint x: 221, endPoint y: 84, distance: 12.0
click at [221, 84] on div at bounding box center [227, 74] width 71 height 24
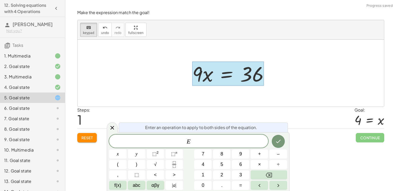
drag, startPoint x: 257, startPoint y: 83, endPoint x: 161, endPoint y: 88, distance: 95.8
click at [161, 88] on div "36 = · 9 · x 36 = · 9 · x" at bounding box center [230, 73] width 306 height 67
click at [285, 166] on button "÷" at bounding box center [277, 164] width 17 height 9
click at [282, 146] on button "Done" at bounding box center [278, 141] width 13 height 13
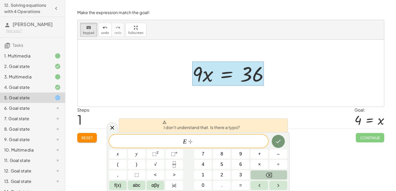
click at [271, 177] on icon "Backspace" at bounding box center [269, 175] width 6 height 6
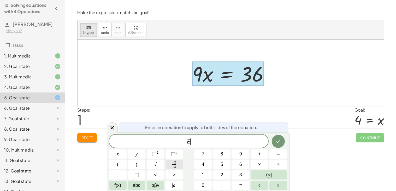
click at [168, 163] on button "Fraction" at bounding box center [173, 164] width 17 height 9
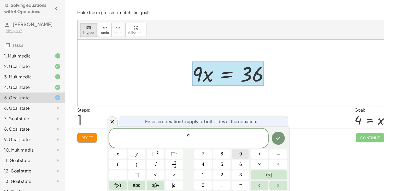
click at [245, 156] on button "9" at bounding box center [240, 153] width 17 height 9
click at [283, 136] on button "Done" at bounding box center [278, 137] width 13 height 13
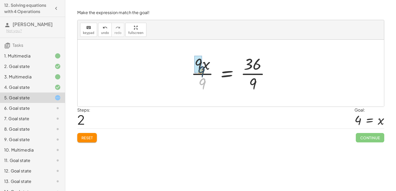
drag, startPoint x: 202, startPoint y: 81, endPoint x: 200, endPoint y: 68, distance: 14.0
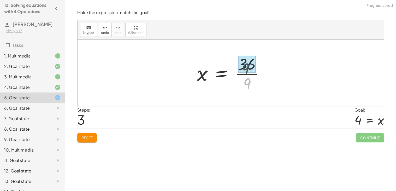
drag, startPoint x: 249, startPoint y: 82, endPoint x: 247, endPoint y: 65, distance: 17.0
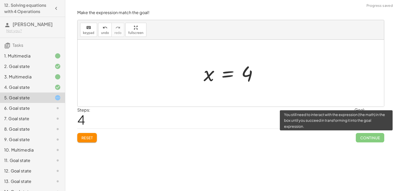
click at [378, 136] on span "Continue" at bounding box center [369, 137] width 28 height 9
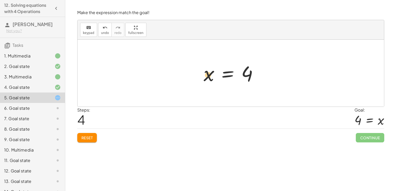
drag, startPoint x: 246, startPoint y: 75, endPoint x: 204, endPoint y: 76, distance: 42.0
click at [204, 76] on div at bounding box center [233, 73] width 64 height 26
drag, startPoint x: 208, startPoint y: 78, endPoint x: 258, endPoint y: 76, distance: 50.1
click at [258, 76] on div at bounding box center [233, 73] width 64 height 26
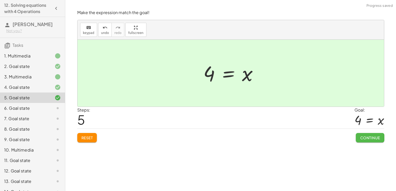
click at [360, 133] on button "Continue" at bounding box center [369, 137] width 28 height 9
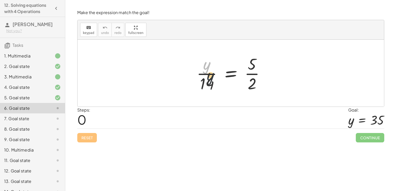
drag, startPoint x: 204, startPoint y: 68, endPoint x: 210, endPoint y: 86, distance: 18.4
click at [210, 86] on div at bounding box center [233, 73] width 78 height 40
drag, startPoint x: 251, startPoint y: 67, endPoint x: 250, endPoint y: 86, distance: 19.4
click at [250, 86] on div at bounding box center [233, 73] width 78 height 40
drag, startPoint x: 205, startPoint y: 69, endPoint x: 248, endPoint y: 64, distance: 42.5
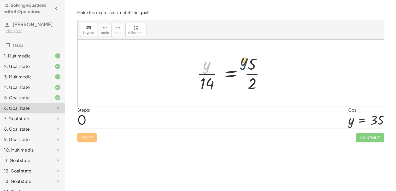
click at [248, 64] on div at bounding box center [233, 73] width 78 height 40
drag, startPoint x: 250, startPoint y: 65, endPoint x: 204, endPoint y: 85, distance: 50.3
click at [204, 85] on div at bounding box center [233, 73] width 78 height 40
drag, startPoint x: 210, startPoint y: 82, endPoint x: 259, endPoint y: 82, distance: 49.3
click at [259, 82] on div at bounding box center [233, 73] width 78 height 40
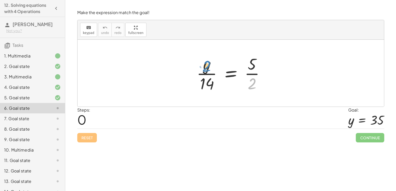
drag, startPoint x: 253, startPoint y: 83, endPoint x: 207, endPoint y: 66, distance: 48.9
click at [207, 66] on div at bounding box center [233, 73] width 78 height 40
drag, startPoint x: 207, startPoint y: 67, endPoint x: 254, endPoint y: 85, distance: 50.1
click at [254, 85] on div at bounding box center [233, 73] width 78 height 40
drag, startPoint x: 252, startPoint y: 59, endPoint x: 253, endPoint y: 81, distance: 21.4
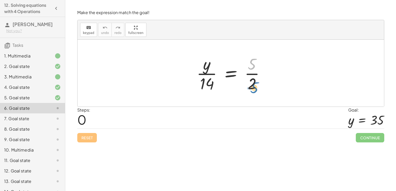
click at [253, 81] on div at bounding box center [233, 73] width 78 height 40
drag, startPoint x: 252, startPoint y: 84, endPoint x: 252, endPoint y: 62, distance: 21.4
click at [252, 62] on div at bounding box center [233, 73] width 78 height 40
drag, startPoint x: 210, startPoint y: 85, endPoint x: 261, endPoint y: 88, distance: 51.5
click at [261, 88] on div at bounding box center [233, 73] width 78 height 40
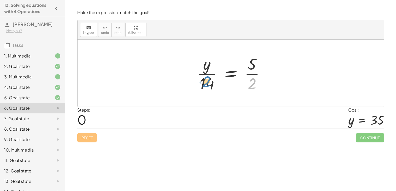
drag, startPoint x: 250, startPoint y: 85, endPoint x: 205, endPoint y: 83, distance: 45.4
click at [205, 83] on div at bounding box center [233, 73] width 78 height 40
drag, startPoint x: 207, startPoint y: 69, endPoint x: 257, endPoint y: 84, distance: 51.9
click at [257, 84] on div at bounding box center [233, 73] width 78 height 40
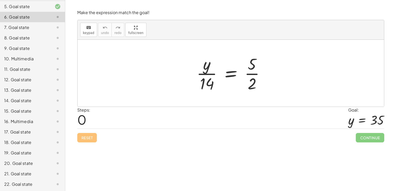
click at [34, 186] on div "22. Goal state" at bounding box center [25, 184] width 42 height 6
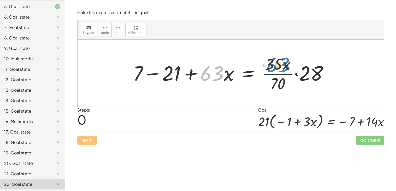
drag, startPoint x: 209, startPoint y: 74, endPoint x: 276, endPoint y: 67, distance: 68.0
click at [276, 67] on div at bounding box center [232, 73] width 204 height 40
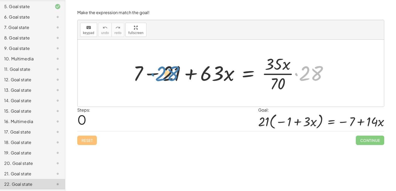
drag, startPoint x: 316, startPoint y: 78, endPoint x: 170, endPoint y: 78, distance: 145.8
click at [170, 78] on div at bounding box center [232, 73] width 204 height 40
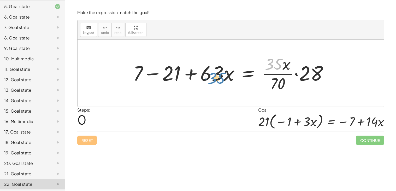
drag, startPoint x: 274, startPoint y: 64, endPoint x: 214, endPoint y: 74, distance: 59.9
click at [214, 74] on div at bounding box center [232, 73] width 204 height 40
drag, startPoint x: 274, startPoint y: 60, endPoint x: 280, endPoint y: 81, distance: 21.6
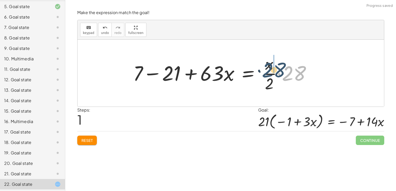
drag, startPoint x: 294, startPoint y: 71, endPoint x: 273, endPoint y: 70, distance: 20.6
click at [273, 70] on div at bounding box center [223, 73] width 187 height 40
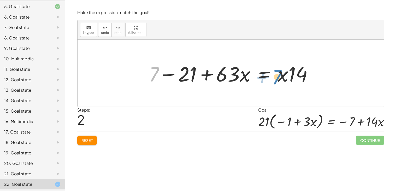
drag, startPoint x: 158, startPoint y: 74, endPoint x: 282, endPoint y: 76, distance: 123.7
click at [282, 76] on div at bounding box center [232, 73] width 172 height 27
drag, startPoint x: 156, startPoint y: 73, endPoint x: 291, endPoint y: 70, distance: 134.6
click at [291, 70] on div at bounding box center [232, 73] width 172 height 27
drag, startPoint x: 284, startPoint y: 73, endPoint x: 295, endPoint y: 74, distance: 11.0
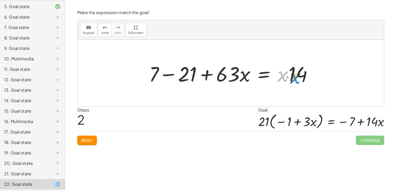
click at [295, 74] on div at bounding box center [232, 73] width 172 height 27
click at [234, 74] on div at bounding box center [232, 73] width 172 height 27
drag, startPoint x: 233, startPoint y: 74, endPoint x: 242, endPoint y: 74, distance: 8.4
click at [242, 74] on div at bounding box center [232, 73] width 172 height 27
drag, startPoint x: 244, startPoint y: 77, endPoint x: 284, endPoint y: 77, distance: 39.4
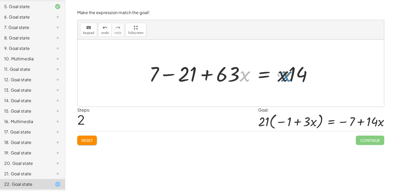
click at [284, 77] on div at bounding box center [232, 73] width 172 height 27
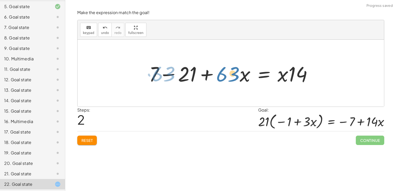
drag, startPoint x: 301, startPoint y: 75, endPoint x: 240, endPoint y: 77, distance: 61.1
click at [240, 77] on div at bounding box center [232, 73] width 172 height 27
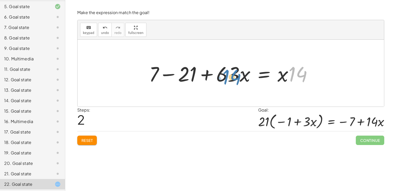
drag, startPoint x: 297, startPoint y: 77, endPoint x: 231, endPoint y: 80, distance: 66.3
click at [231, 80] on div at bounding box center [232, 73] width 172 height 27
drag, startPoint x: 281, startPoint y: 76, endPoint x: 307, endPoint y: 75, distance: 26.1
drag, startPoint x: 292, startPoint y: 77, endPoint x: 236, endPoint y: 77, distance: 56.3
click at [236, 77] on div at bounding box center [232, 73] width 172 height 27
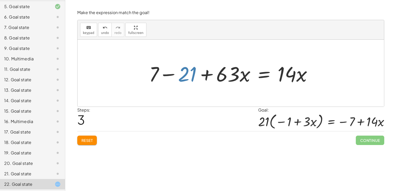
click at [183, 77] on div at bounding box center [232, 73] width 172 height 27
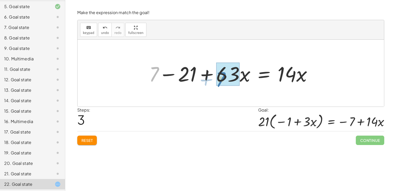
drag, startPoint x: 156, startPoint y: 76, endPoint x: 230, endPoint y: 76, distance: 73.8
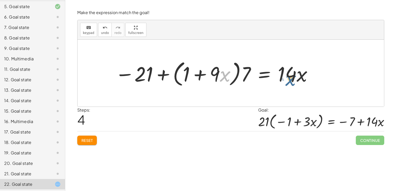
drag, startPoint x: 223, startPoint y: 76, endPoint x: 290, endPoint y: 80, distance: 67.2
click at [290, 80] on div at bounding box center [213, 73] width 203 height 30
drag, startPoint x: 217, startPoint y: 73, endPoint x: 189, endPoint y: 74, distance: 27.9
click at [189, 74] on div at bounding box center [213, 73] width 203 height 30
drag, startPoint x: 187, startPoint y: 74, endPoint x: 215, endPoint y: 76, distance: 28.0
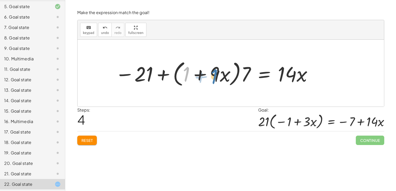
click at [215, 76] on div at bounding box center [213, 73] width 203 height 30
drag, startPoint x: 223, startPoint y: 76, endPoint x: 260, endPoint y: 79, distance: 36.9
click at [260, 79] on div at bounding box center [213, 73] width 203 height 30
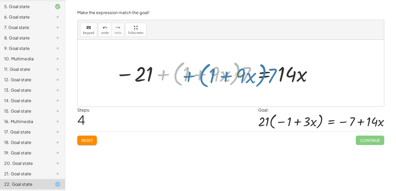
drag, startPoint x: 164, startPoint y: 74, endPoint x: 188, endPoint y: 74, distance: 23.7
click at [188, 74] on div at bounding box center [213, 73] width 203 height 30
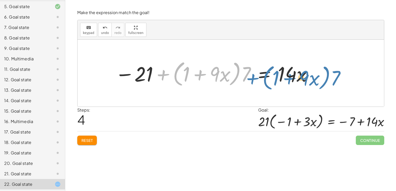
drag, startPoint x: 161, startPoint y: 74, endPoint x: 251, endPoint y: 77, distance: 90.3
click at [251, 77] on div at bounding box center [213, 73] width 203 height 30
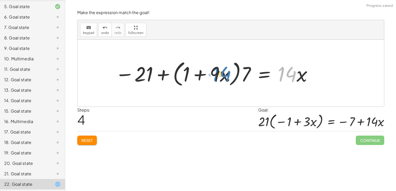
drag, startPoint x: 287, startPoint y: 76, endPoint x: 220, endPoint y: 76, distance: 66.2
click at [220, 76] on div at bounding box center [213, 73] width 203 height 30
drag, startPoint x: 224, startPoint y: 73, endPoint x: 189, endPoint y: 71, distance: 34.7
click at [189, 71] on div at bounding box center [213, 73] width 203 height 30
drag, startPoint x: 217, startPoint y: 70, endPoint x: 191, endPoint y: 70, distance: 26.1
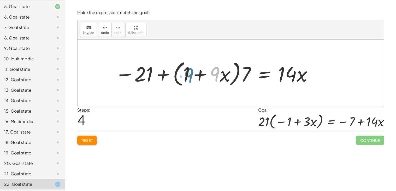
click at [191, 70] on div at bounding box center [213, 73] width 203 height 30
drag, startPoint x: 197, startPoint y: 74, endPoint x: 134, endPoint y: 76, distance: 63.2
click at [134, 76] on div at bounding box center [213, 73] width 203 height 30
drag, startPoint x: 186, startPoint y: 73, endPoint x: 218, endPoint y: 75, distance: 31.9
click at [218, 75] on div at bounding box center [213, 73] width 203 height 30
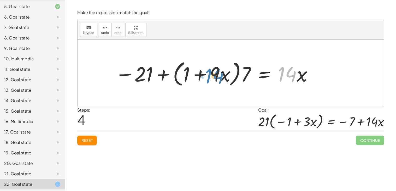
drag, startPoint x: 278, startPoint y: 77, endPoint x: 207, endPoint y: 79, distance: 71.0
click at [207, 79] on div at bounding box center [213, 73] width 203 height 30
click at [12, 126] on div "16. Multimedia" at bounding box center [32, 121] width 65 height 10
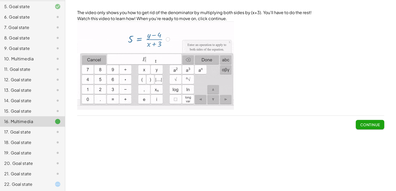
click at [361, 125] on span "Continue" at bounding box center [370, 124] width 20 height 5
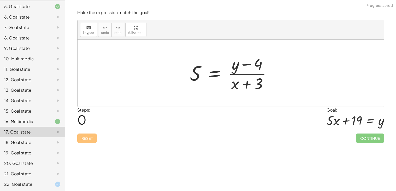
click at [251, 84] on div at bounding box center [232, 73] width 91 height 40
click at [90, 28] on icon "keyboard" at bounding box center [88, 28] width 5 height 6
click at [246, 84] on div at bounding box center [250, 83] width 23 height 17
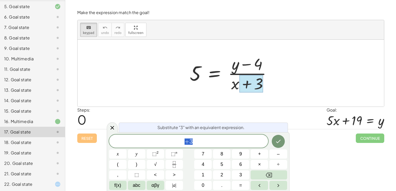
click at [227, 98] on div at bounding box center [230, 73] width 306 height 67
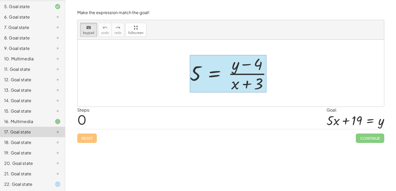
click at [227, 82] on div at bounding box center [228, 74] width 77 height 38
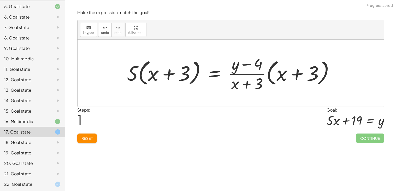
scroll to position [0, 0]
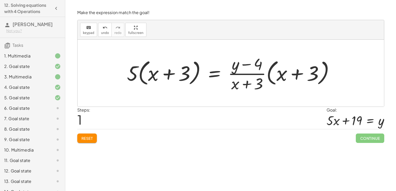
click at [52, 109] on div at bounding box center [53, 108] width 15 height 6
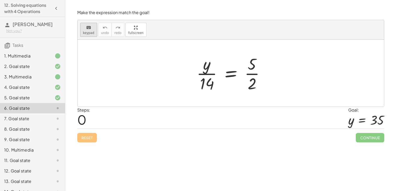
click at [93, 32] on button "keyboard keypad" at bounding box center [88, 30] width 17 height 14
click at [87, 28] on icon "keyboard" at bounding box center [88, 28] width 5 height 6
click at [88, 29] on icon "keyboard" at bounding box center [88, 28] width 5 height 6
click at [233, 73] on div at bounding box center [233, 73] width 78 height 40
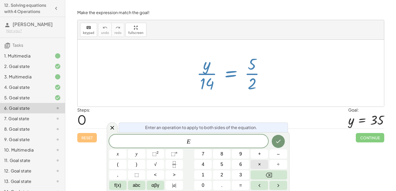
click at [265, 162] on button "×" at bounding box center [258, 164] width 17 height 9
click at [202, 173] on span "1" at bounding box center [203, 174] width 3 height 7
click at [202, 164] on span "4" at bounding box center [203, 164] width 3 height 7
click at [277, 141] on icon "Done" at bounding box center [278, 141] width 6 height 6
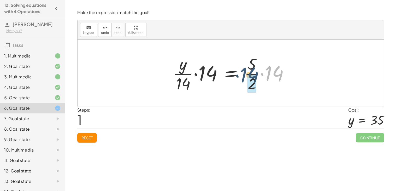
drag, startPoint x: 271, startPoint y: 73, endPoint x: 246, endPoint y: 74, distance: 25.1
click at [246, 74] on div at bounding box center [232, 73] width 125 height 40
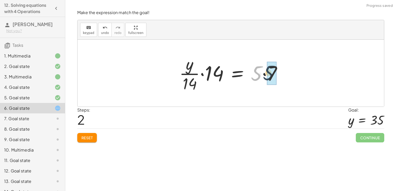
drag, startPoint x: 256, startPoint y: 75, endPoint x: 269, endPoint y: 74, distance: 12.5
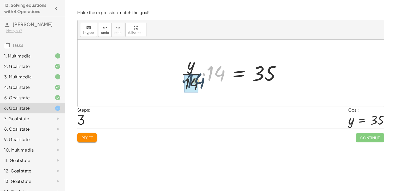
drag, startPoint x: 220, startPoint y: 76, endPoint x: 199, endPoint y: 85, distance: 22.6
click at [199, 85] on div at bounding box center [232, 73] width 109 height 40
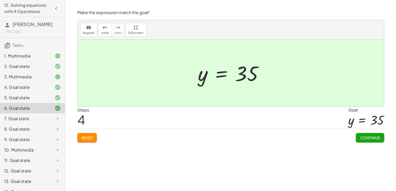
click at [363, 142] on button "Continue" at bounding box center [369, 137] width 28 height 9
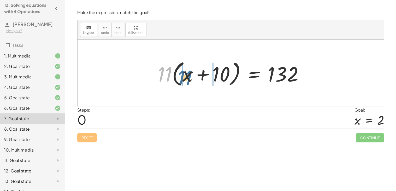
drag, startPoint x: 167, startPoint y: 73, endPoint x: 189, endPoint y: 75, distance: 21.7
click at [189, 75] on div at bounding box center [232, 73] width 155 height 30
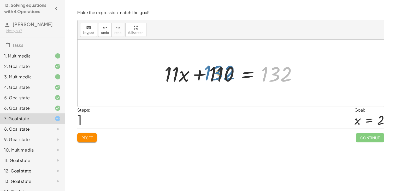
drag, startPoint x: 275, startPoint y: 76, endPoint x: 212, endPoint y: 76, distance: 63.1
click at [212, 76] on div at bounding box center [233, 73] width 142 height 27
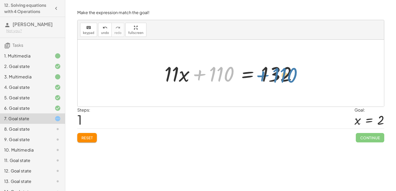
drag, startPoint x: 212, startPoint y: 76, endPoint x: 275, endPoint y: 77, distance: 63.1
click at [275, 77] on div at bounding box center [233, 73] width 142 height 27
click at [248, 75] on div at bounding box center [233, 73] width 142 height 27
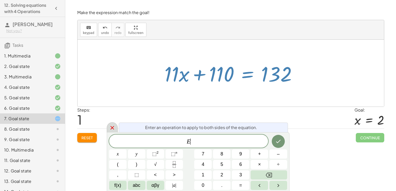
click at [111, 129] on icon at bounding box center [112, 128] width 4 height 4
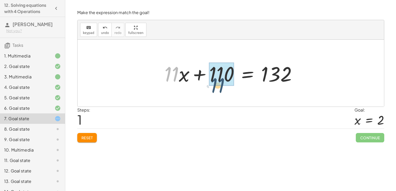
drag, startPoint x: 171, startPoint y: 70, endPoint x: 219, endPoint y: 76, distance: 48.1
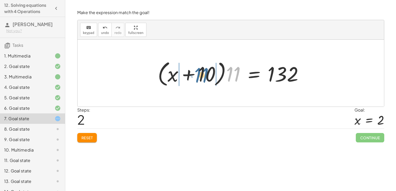
drag, startPoint x: 232, startPoint y: 78, endPoint x: 202, endPoint y: 79, distance: 29.8
click at [202, 79] on div at bounding box center [232, 73] width 155 height 30
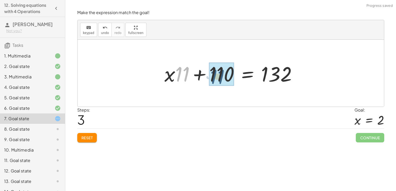
drag, startPoint x: 184, startPoint y: 74, endPoint x: 220, endPoint y: 76, distance: 35.8
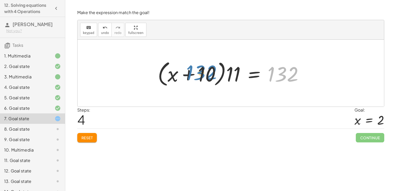
drag, startPoint x: 280, startPoint y: 80, endPoint x: 199, endPoint y: 80, distance: 81.4
click at [199, 80] on div at bounding box center [232, 73] width 155 height 30
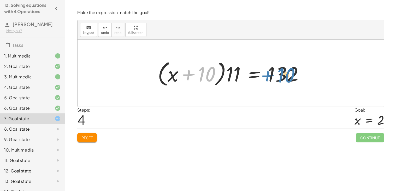
drag, startPoint x: 201, startPoint y: 78, endPoint x: 280, endPoint y: 80, distance: 79.6
click at [280, 80] on div at bounding box center [232, 73] width 155 height 30
drag, startPoint x: 230, startPoint y: 69, endPoint x: 285, endPoint y: 71, distance: 55.1
click at [285, 71] on div at bounding box center [232, 73] width 155 height 30
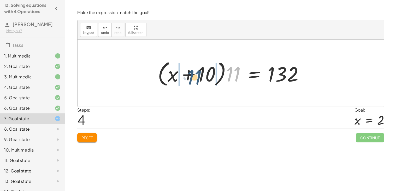
drag, startPoint x: 236, startPoint y: 73, endPoint x: 192, endPoint y: 76, distance: 43.2
click at [192, 76] on div at bounding box center [232, 73] width 155 height 30
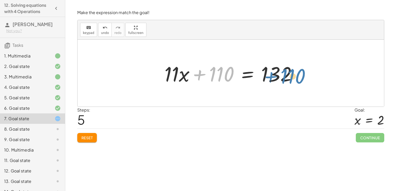
drag, startPoint x: 200, startPoint y: 76, endPoint x: 268, endPoint y: 77, distance: 68.6
click at [268, 77] on div at bounding box center [233, 73] width 142 height 27
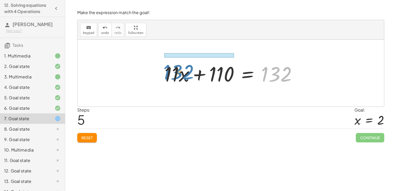
drag, startPoint x: 281, startPoint y: 77, endPoint x: 183, endPoint y: 74, distance: 98.1
click at [183, 74] on div at bounding box center [233, 73] width 142 height 27
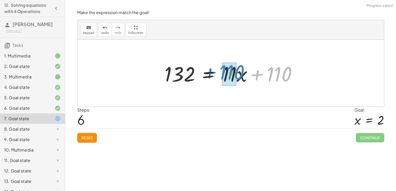
drag, startPoint x: 275, startPoint y: 71, endPoint x: 236, endPoint y: 70, distance: 39.4
click at [236, 70] on div at bounding box center [233, 73] width 142 height 27
drag, startPoint x: 280, startPoint y: 74, endPoint x: 235, endPoint y: 75, distance: 44.9
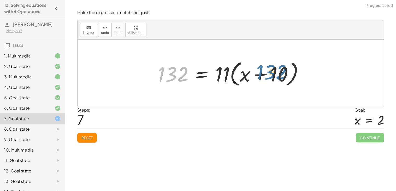
drag, startPoint x: 177, startPoint y: 72, endPoint x: 280, endPoint y: 70, distance: 103.3
click at [280, 70] on div at bounding box center [232, 73] width 155 height 30
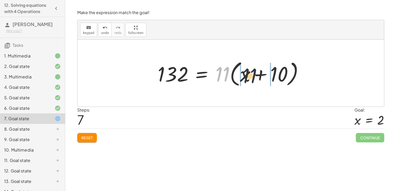
drag, startPoint x: 224, startPoint y: 76, endPoint x: 259, endPoint y: 78, distance: 35.8
click at [259, 78] on div at bounding box center [232, 73] width 155 height 30
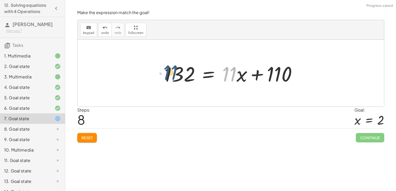
drag, startPoint x: 232, startPoint y: 76, endPoint x: 172, endPoint y: 74, distance: 60.0
click at [172, 74] on div at bounding box center [233, 73] width 142 height 27
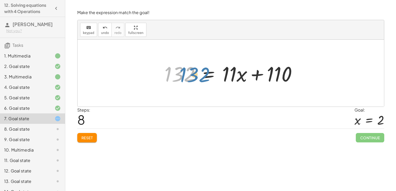
drag, startPoint x: 182, startPoint y: 73, endPoint x: 196, endPoint y: 73, distance: 14.1
click at [196, 73] on div at bounding box center [233, 73] width 142 height 27
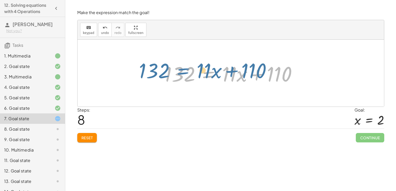
drag, startPoint x: 208, startPoint y: 73, endPoint x: 184, endPoint y: 71, distance: 24.1
click at [184, 71] on div at bounding box center [233, 73] width 142 height 27
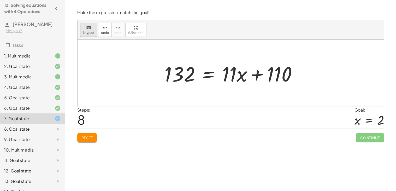
click at [90, 35] on button "keyboard keypad" at bounding box center [88, 30] width 17 height 14
click at [180, 64] on div at bounding box center [179, 74] width 31 height 23
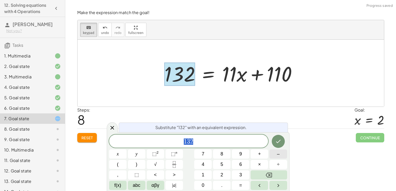
click at [275, 158] on button "–" at bounding box center [277, 153] width 17 height 9
click at [209, 173] on button "1" at bounding box center [202, 174] width 17 height 9
click at [234, 174] on button "3" at bounding box center [240, 174] width 17 height 9
click at [225, 177] on button "2" at bounding box center [221, 174] width 17 height 9
click at [285, 146] on div at bounding box center [277, 141] width 17 height 14
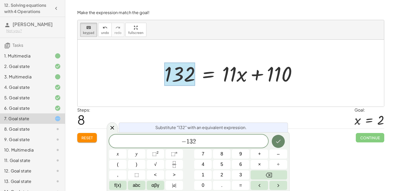
click at [281, 144] on icon "Done" at bounding box center [278, 141] width 6 height 6
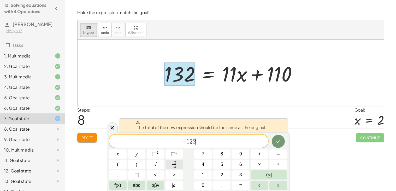
click at [178, 165] on button "Fraction" at bounding box center [173, 164] width 17 height 9
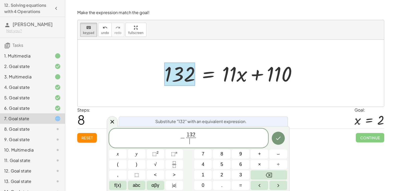
click at [186, 138] on span "​" at bounding box center [191, 140] width 10 height 7
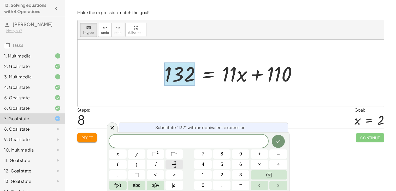
click at [177, 164] on button "Fraction" at bounding box center [173, 164] width 17 height 9
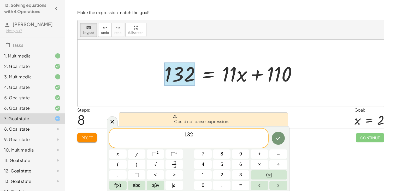
click at [191, 144] on span "​" at bounding box center [189, 140] width 10 height 7
click at [278, 136] on icon "Done" at bounding box center [278, 138] width 6 height 6
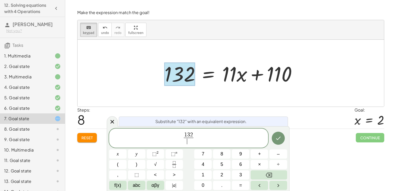
click at [314, 172] on div "Click the equals sign to do the same thing to both sides. Watch this video to l…" at bounding box center [230, 95] width 330 height 191
click at [110, 120] on icon at bounding box center [112, 121] width 6 height 6
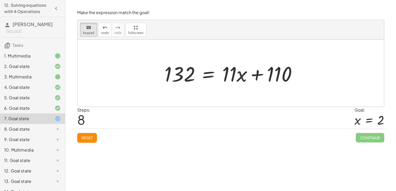
click at [36, 125] on div "8. Goal state" at bounding box center [32, 129] width 65 height 10
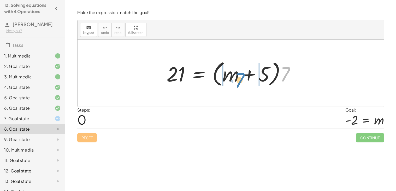
drag, startPoint x: 285, startPoint y: 76, endPoint x: 239, endPoint y: 81, distance: 45.9
click at [239, 81] on div at bounding box center [233, 73] width 138 height 30
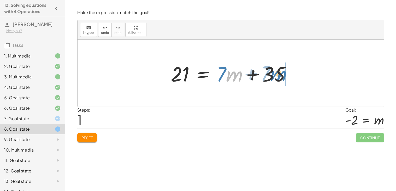
drag, startPoint x: 231, startPoint y: 76, endPoint x: 276, endPoint y: 76, distance: 44.6
click at [276, 76] on div at bounding box center [232, 73] width 129 height 27
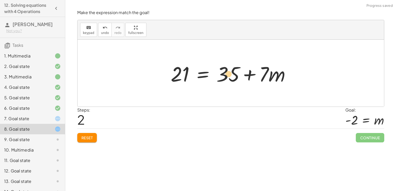
drag, startPoint x: 271, startPoint y: 76, endPoint x: 222, endPoint y: 76, distance: 48.8
click at [222, 76] on div at bounding box center [232, 73] width 129 height 27
click at [276, 140] on div "Reset Continue" at bounding box center [230, 135] width 307 height 14
drag, startPoint x: 180, startPoint y: 80, endPoint x: 274, endPoint y: 81, distance: 93.9
click at [274, 81] on div at bounding box center [232, 73] width 129 height 27
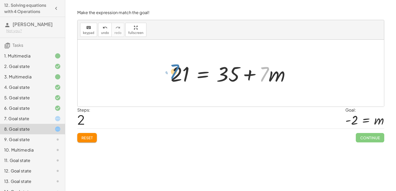
drag, startPoint x: 266, startPoint y: 77, endPoint x: 180, endPoint y: 79, distance: 86.1
click at [180, 79] on div at bounding box center [232, 73] width 129 height 27
drag, startPoint x: 228, startPoint y: 76, endPoint x: 180, endPoint y: 74, distance: 48.6
click at [180, 74] on div at bounding box center [232, 73] width 129 height 27
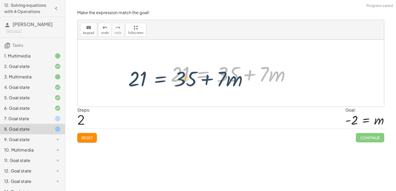
drag, startPoint x: 203, startPoint y: 73, endPoint x: 162, endPoint y: 77, distance: 41.0
click at [163, 77] on div "21 = · ( + m + 5 ) · 7 21 = + · 7 · m + · 7 · 5 21 = + · 7 · m + 35 21 = + 35 +…" at bounding box center [230, 72] width 135 height 29
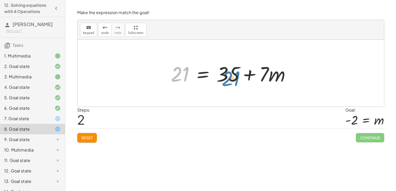
drag, startPoint x: 177, startPoint y: 73, endPoint x: 228, endPoint y: 73, distance: 50.9
click at [228, 73] on div at bounding box center [232, 73] width 129 height 27
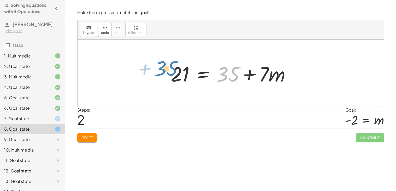
drag, startPoint x: 228, startPoint y: 74, endPoint x: 165, endPoint y: 69, distance: 63.6
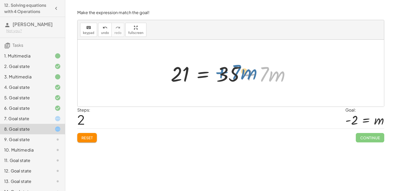
drag, startPoint x: 249, startPoint y: 77, endPoint x: 222, endPoint y: 76, distance: 27.1
click at [222, 76] on div at bounding box center [232, 73] width 129 height 27
drag, startPoint x: 250, startPoint y: 75, endPoint x: 204, endPoint y: 76, distance: 45.7
click at [204, 76] on div at bounding box center [232, 73] width 129 height 27
click at [275, 74] on div at bounding box center [232, 73] width 129 height 27
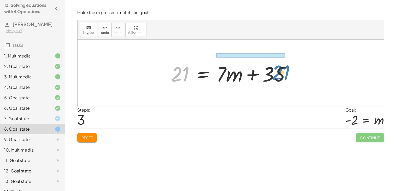
drag, startPoint x: 179, startPoint y: 75, endPoint x: 278, endPoint y: 74, distance: 98.9
click at [278, 74] on div at bounding box center [232, 73] width 129 height 27
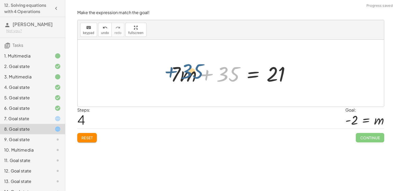
drag, startPoint x: 234, startPoint y: 77, endPoint x: 198, endPoint y: 77, distance: 36.0
click at [198, 77] on div at bounding box center [232, 73] width 129 height 27
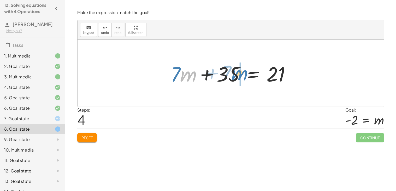
drag, startPoint x: 184, startPoint y: 78, endPoint x: 236, endPoint y: 77, distance: 51.1
click at [236, 77] on div at bounding box center [232, 73] width 129 height 27
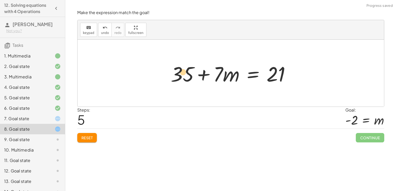
drag, startPoint x: 227, startPoint y: 81, endPoint x: 179, endPoint y: 79, distance: 47.7
click at [179, 79] on div at bounding box center [232, 73] width 129 height 27
drag, startPoint x: 219, startPoint y: 79, endPoint x: 186, endPoint y: 79, distance: 32.3
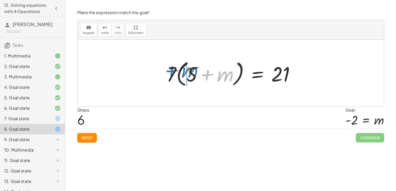
drag, startPoint x: 223, startPoint y: 76, endPoint x: 188, endPoint y: 74, distance: 35.0
click at [188, 74] on div at bounding box center [233, 73] width 138 height 30
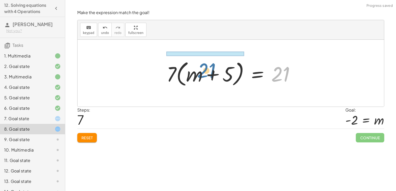
drag, startPoint x: 282, startPoint y: 75, endPoint x: 207, endPoint y: 75, distance: 74.9
click at [207, 75] on div at bounding box center [233, 73] width 138 height 30
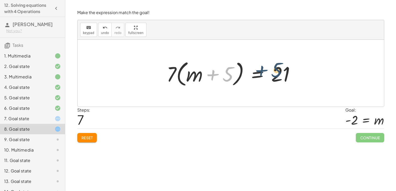
drag, startPoint x: 209, startPoint y: 75, endPoint x: 261, endPoint y: 73, distance: 52.2
click at [261, 73] on div at bounding box center [233, 73] width 138 height 30
drag, startPoint x: 197, startPoint y: 77, endPoint x: 289, endPoint y: 76, distance: 92.1
click at [289, 76] on div at bounding box center [233, 73] width 138 height 30
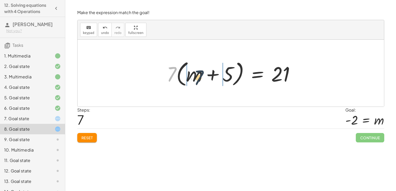
drag, startPoint x: 168, startPoint y: 74, endPoint x: 198, endPoint y: 77, distance: 29.7
click at [198, 77] on div at bounding box center [233, 73] width 138 height 30
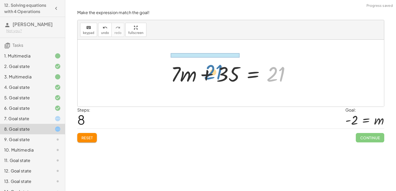
drag, startPoint x: 280, startPoint y: 77, endPoint x: 213, endPoint y: 77, distance: 67.0
click at [213, 77] on div at bounding box center [232, 73] width 129 height 27
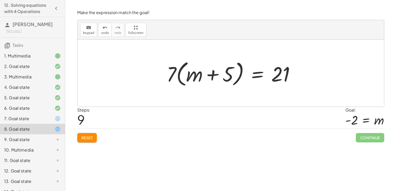
click at [56, 121] on icon at bounding box center [58, 118] width 6 height 6
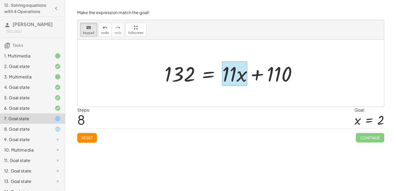
drag, startPoint x: 272, startPoint y: 71, endPoint x: 236, endPoint y: 74, distance: 36.1
click at [236, 74] on div at bounding box center [234, 74] width 25 height 24
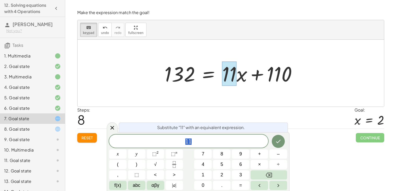
click at [226, 139] on span "1 1" at bounding box center [188, 141] width 159 height 7
click at [179, 165] on button "Fraction" at bounding box center [173, 164] width 17 height 9
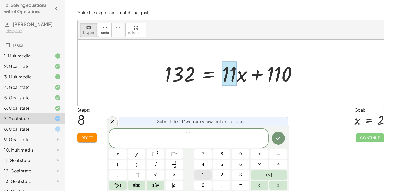
click at [204, 173] on button "1" at bounding box center [202, 174] width 17 height 9
click at [277, 142] on button "Done" at bounding box center [278, 137] width 13 height 13
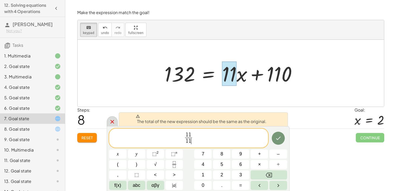
click at [113, 122] on icon at bounding box center [112, 121] width 6 height 6
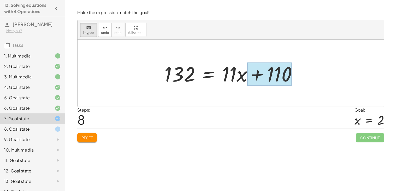
click at [276, 73] on div at bounding box center [269, 74] width 44 height 23
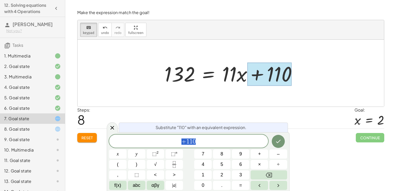
click at [199, 144] on span "+ 1 1 0" at bounding box center [188, 141] width 159 height 7
click at [178, 162] on button "Fraction" at bounding box center [173, 164] width 17 height 9
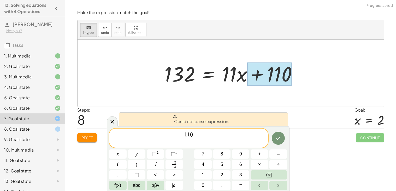
click at [187, 144] on span "​" at bounding box center [189, 140] width 10 height 7
click at [279, 138] on icon "Done" at bounding box center [278, 137] width 5 height 3
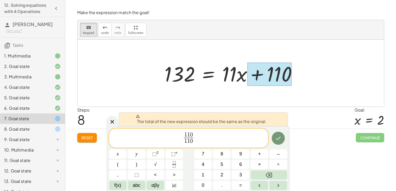
click at [207, 140] on span "1 1 0 1 1 0 ​ ​" at bounding box center [188, 138] width 159 height 14
click at [111, 121] on icon at bounding box center [112, 121] width 6 height 6
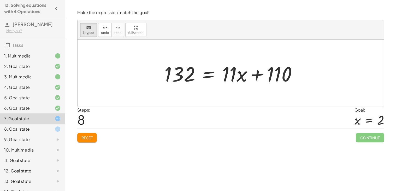
click at [5, 148] on div "10. Multimedia" at bounding box center [25, 150] width 42 height 6
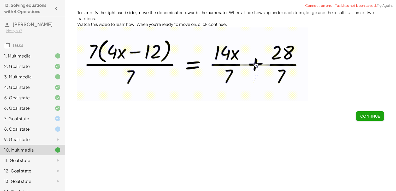
click at [45, 138] on div "9. Goal state" at bounding box center [25, 139] width 42 height 6
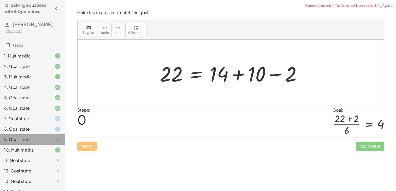
click at [45, 138] on div "9. Goal state" at bounding box center [25, 139] width 42 height 6
click at [41, 153] on div "10. Multimedia" at bounding box center [25, 150] width 42 height 6
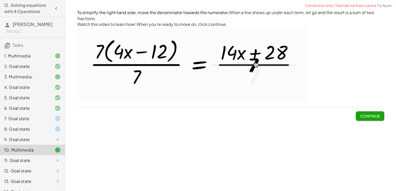
click at [369, 118] on span "Continue" at bounding box center [370, 115] width 20 height 5
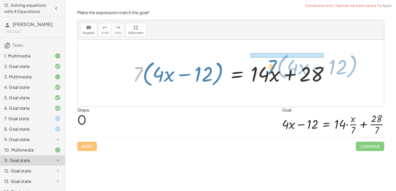
drag, startPoint x: 134, startPoint y: 75, endPoint x: 267, endPoint y: 69, distance: 133.1
click at [267, 69] on div at bounding box center [232, 73] width 205 height 30
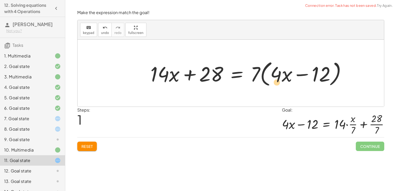
drag, startPoint x: 179, startPoint y: 75, endPoint x: 281, endPoint y: 81, distance: 102.2
click at [281, 81] on div at bounding box center [250, 73] width 205 height 30
drag, startPoint x: 162, startPoint y: 76, endPoint x: 284, endPoint y: 79, distance: 121.8
click at [284, 79] on div at bounding box center [250, 73] width 205 height 30
drag, startPoint x: 284, startPoint y: 79, endPoint x: 155, endPoint y: 75, distance: 128.6
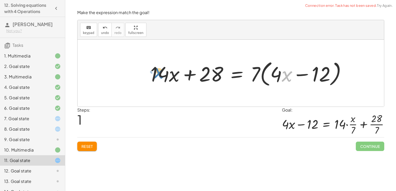
click at [155, 75] on div at bounding box center [250, 73] width 205 height 30
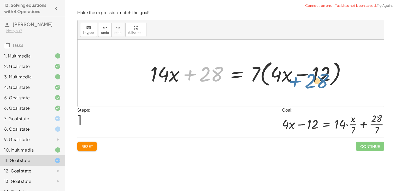
drag, startPoint x: 212, startPoint y: 75, endPoint x: 318, endPoint y: 79, distance: 105.7
click at [318, 79] on div at bounding box center [250, 73] width 205 height 30
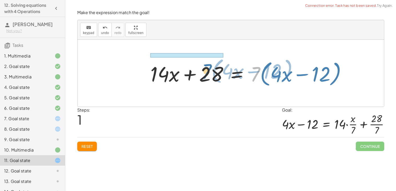
drag, startPoint x: 256, startPoint y: 70, endPoint x: 208, endPoint y: 67, distance: 48.6
click at [208, 67] on div at bounding box center [250, 73] width 205 height 30
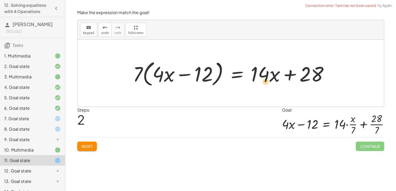
drag, startPoint x: 137, startPoint y: 77, endPoint x: 263, endPoint y: 82, distance: 126.0
click at [263, 82] on div at bounding box center [232, 73] width 205 height 30
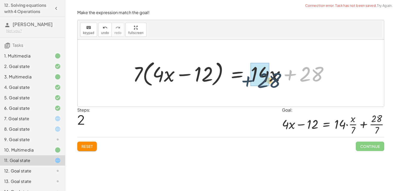
drag, startPoint x: 291, startPoint y: 76, endPoint x: 249, endPoint y: 83, distance: 43.2
click at [249, 83] on div at bounding box center [232, 73] width 205 height 30
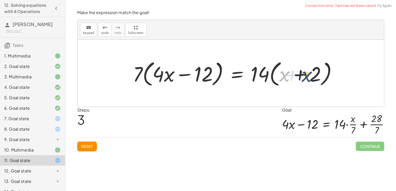
drag, startPoint x: 286, startPoint y: 77, endPoint x: 308, endPoint y: 77, distance: 22.4
click at [308, 77] on div at bounding box center [236, 73] width 213 height 30
drag, startPoint x: 287, startPoint y: 76, endPoint x: 320, endPoint y: 73, distance: 33.5
click at [320, 73] on div at bounding box center [236, 73] width 213 height 30
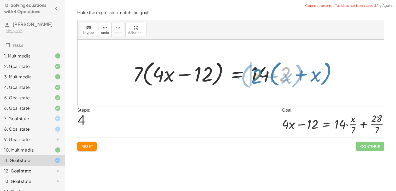
drag, startPoint x: 284, startPoint y: 75, endPoint x: 256, endPoint y: 76, distance: 27.7
click at [256, 76] on div at bounding box center [236, 73] width 213 height 30
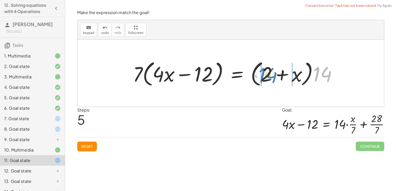
drag, startPoint x: 323, startPoint y: 73, endPoint x: 271, endPoint y: 74, distance: 51.4
click at [271, 74] on div at bounding box center [236, 73] width 213 height 30
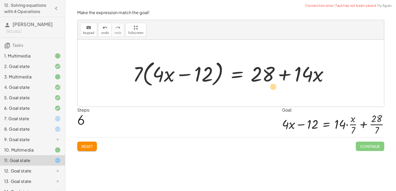
drag, startPoint x: 140, startPoint y: 70, endPoint x: 275, endPoint y: 82, distance: 135.6
click at [275, 82] on div at bounding box center [232, 73] width 205 height 30
